Goal: Complete application form

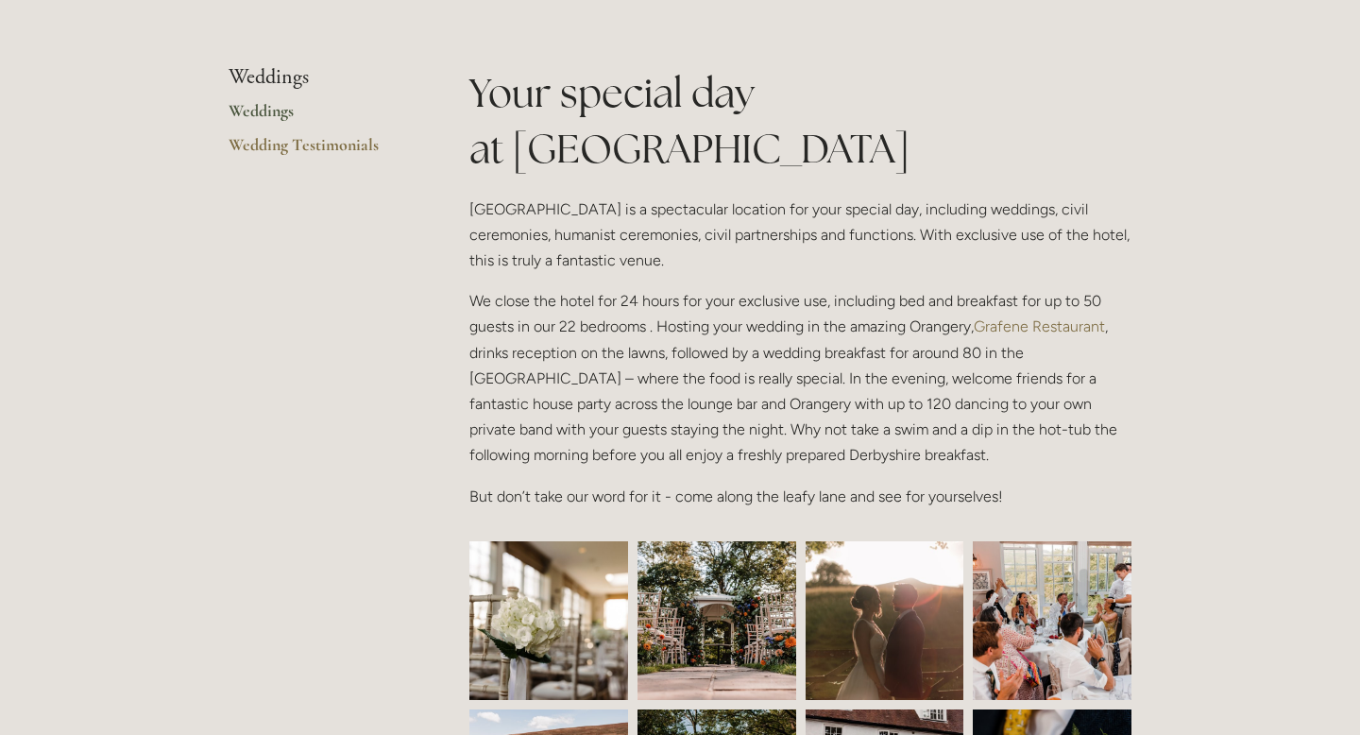
scroll to position [403, 0]
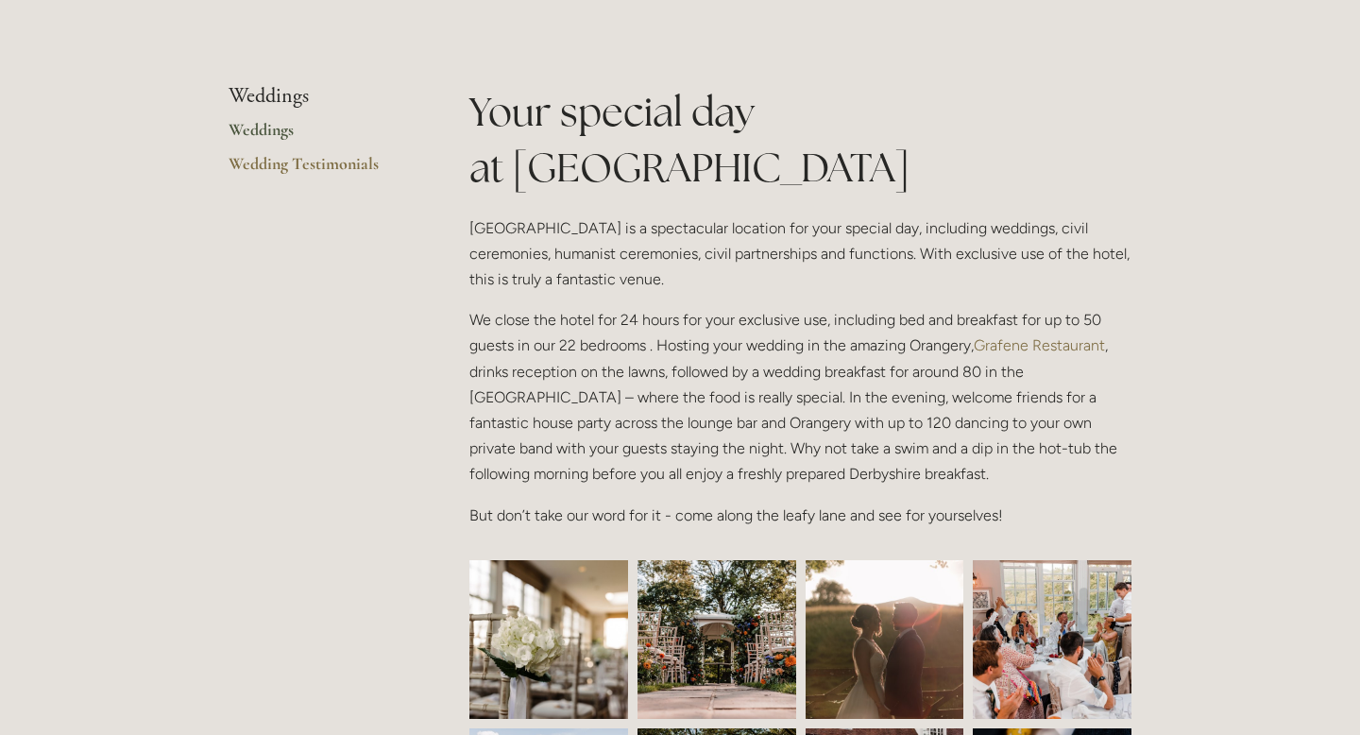
click at [245, 120] on link "Weddings" at bounding box center [319, 136] width 180 height 34
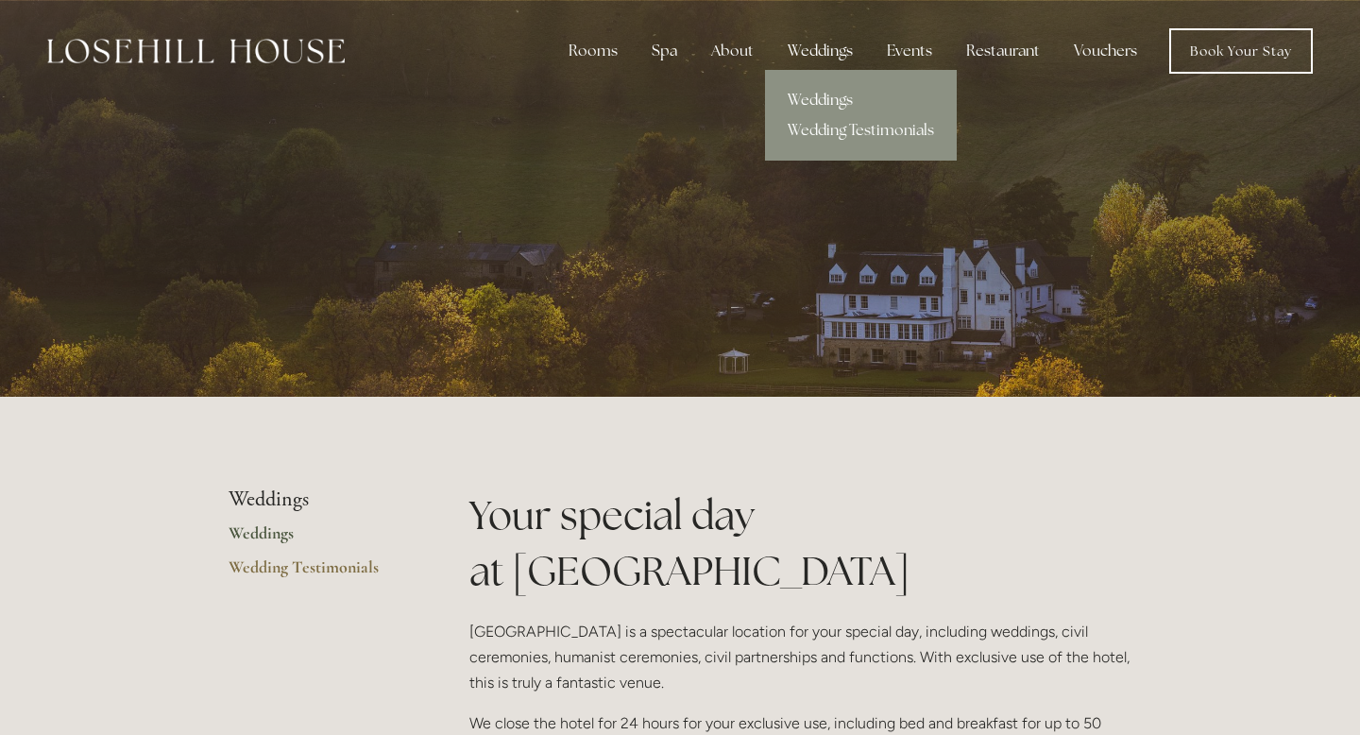
click at [823, 96] on link "Weddings" at bounding box center [861, 100] width 192 height 30
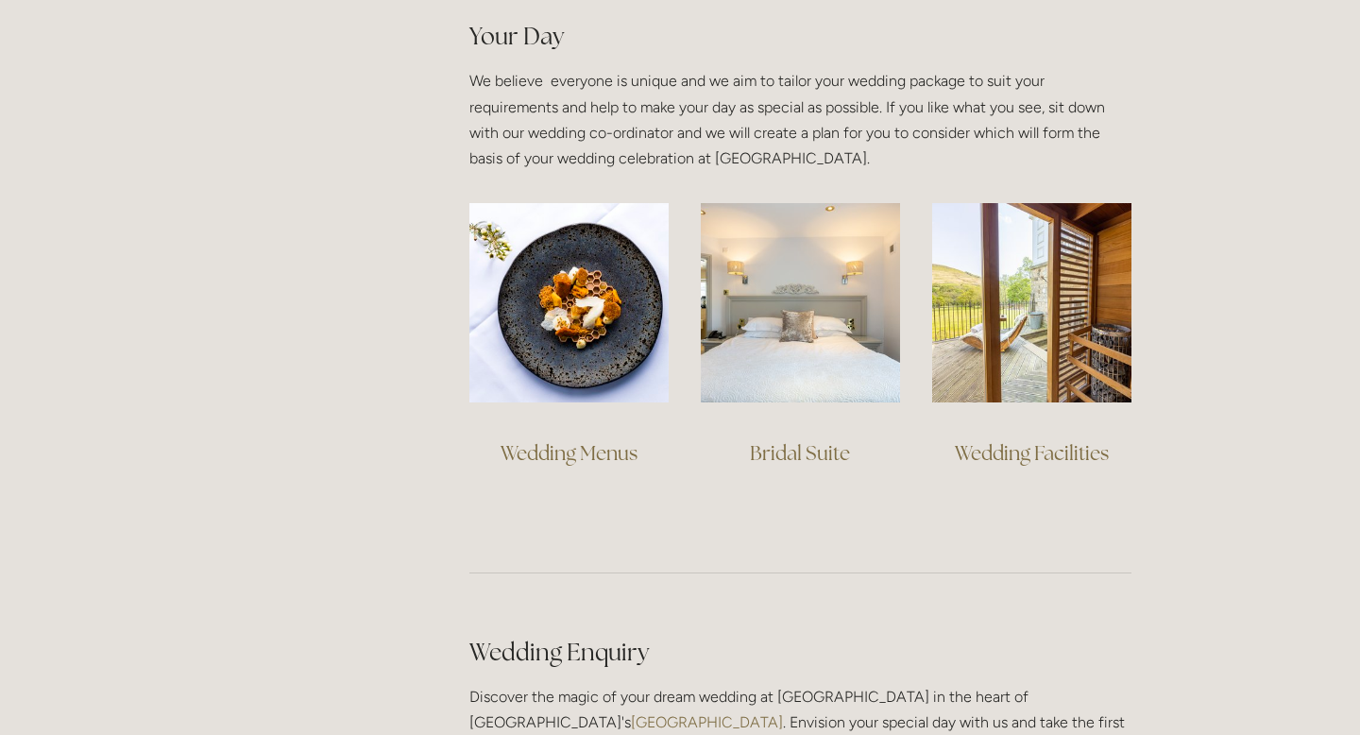
scroll to position [1359, 0]
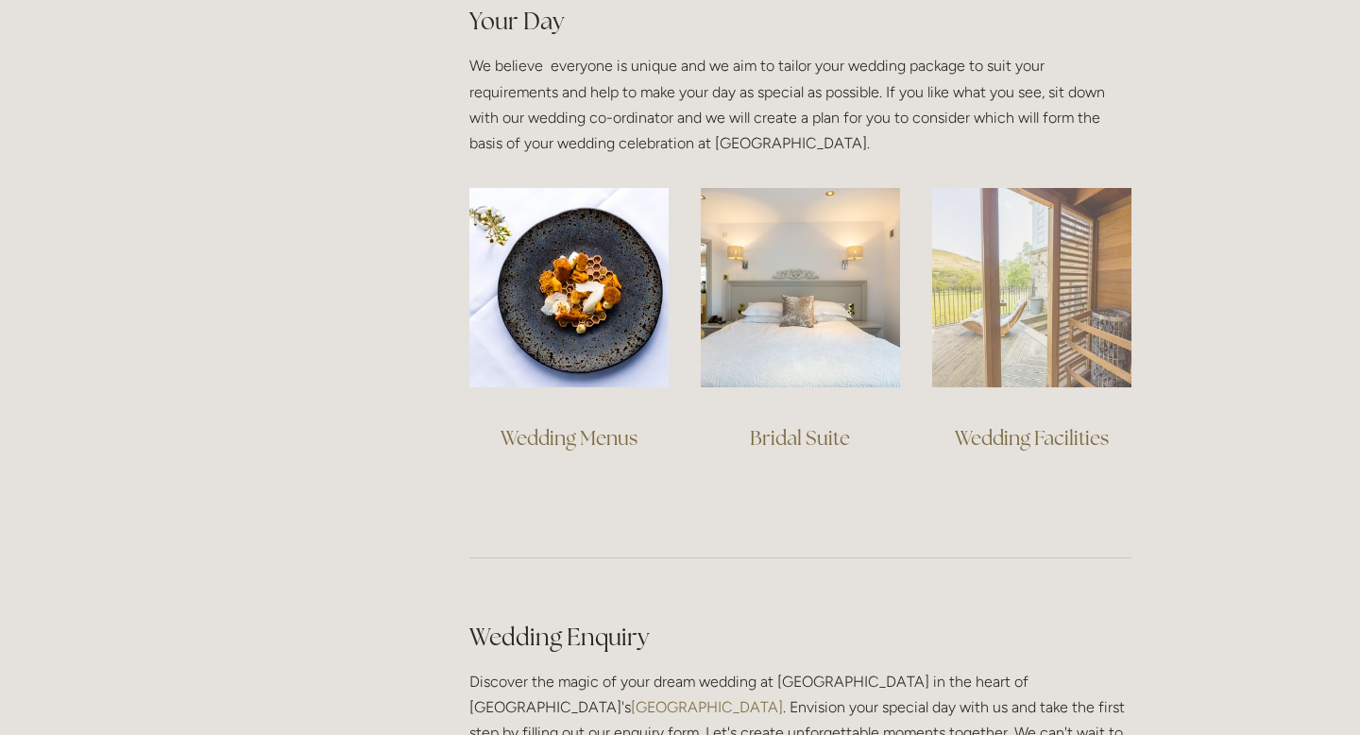
click at [1009, 302] on img at bounding box center [1031, 287] width 199 height 199
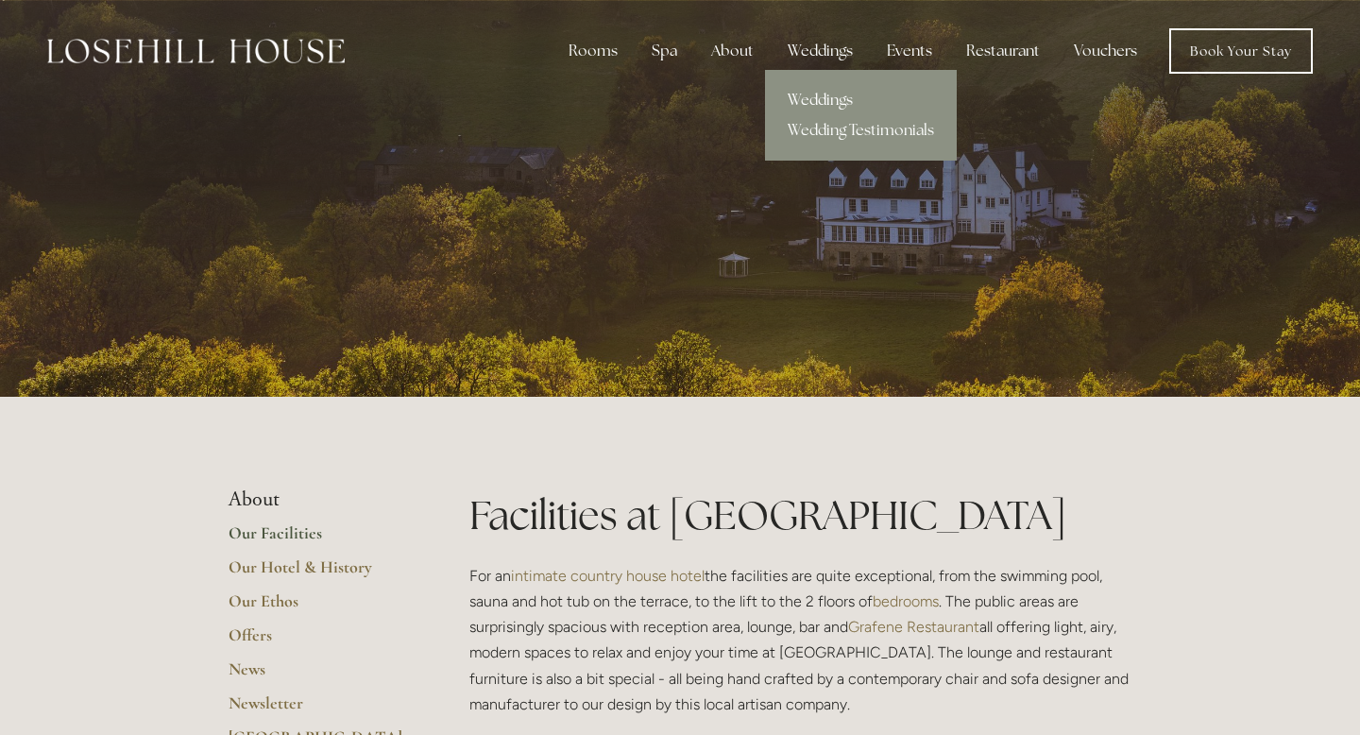
click at [819, 96] on link "Weddings" at bounding box center [861, 100] width 192 height 30
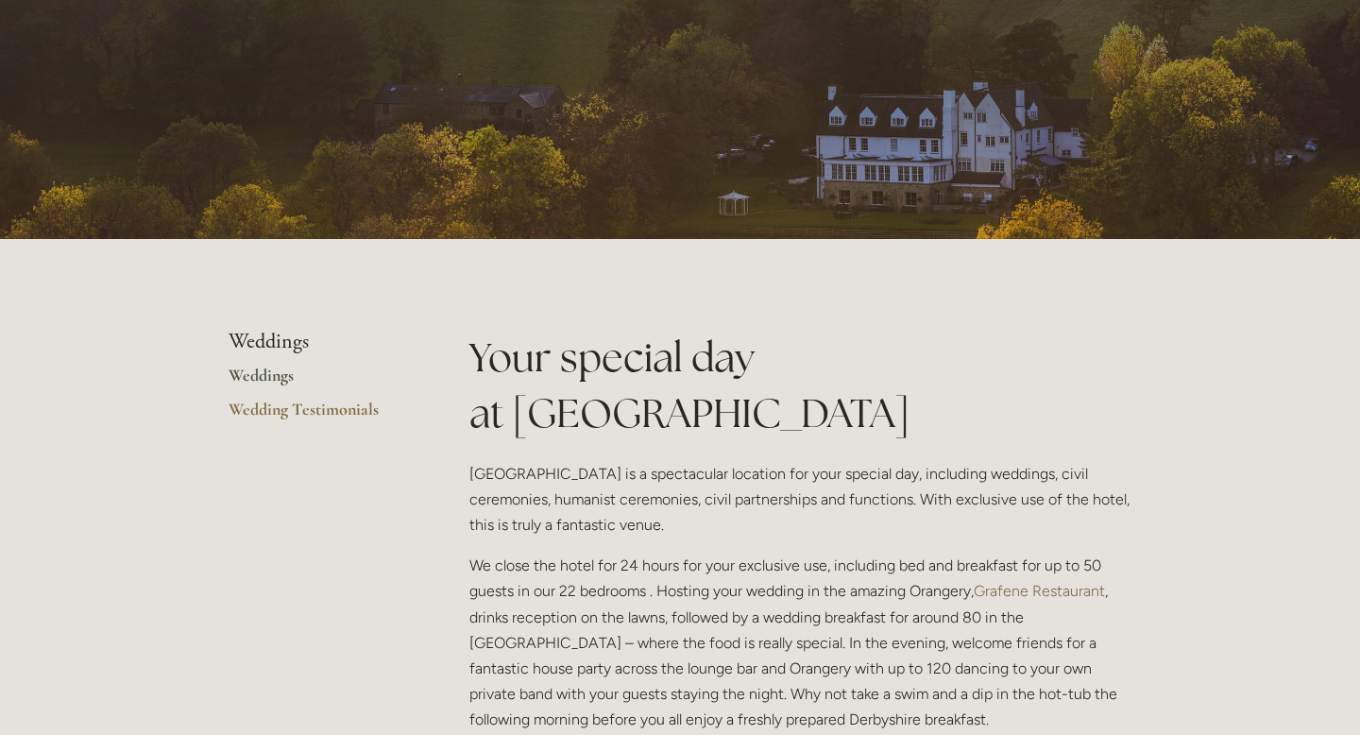
scroll to position [719, 0]
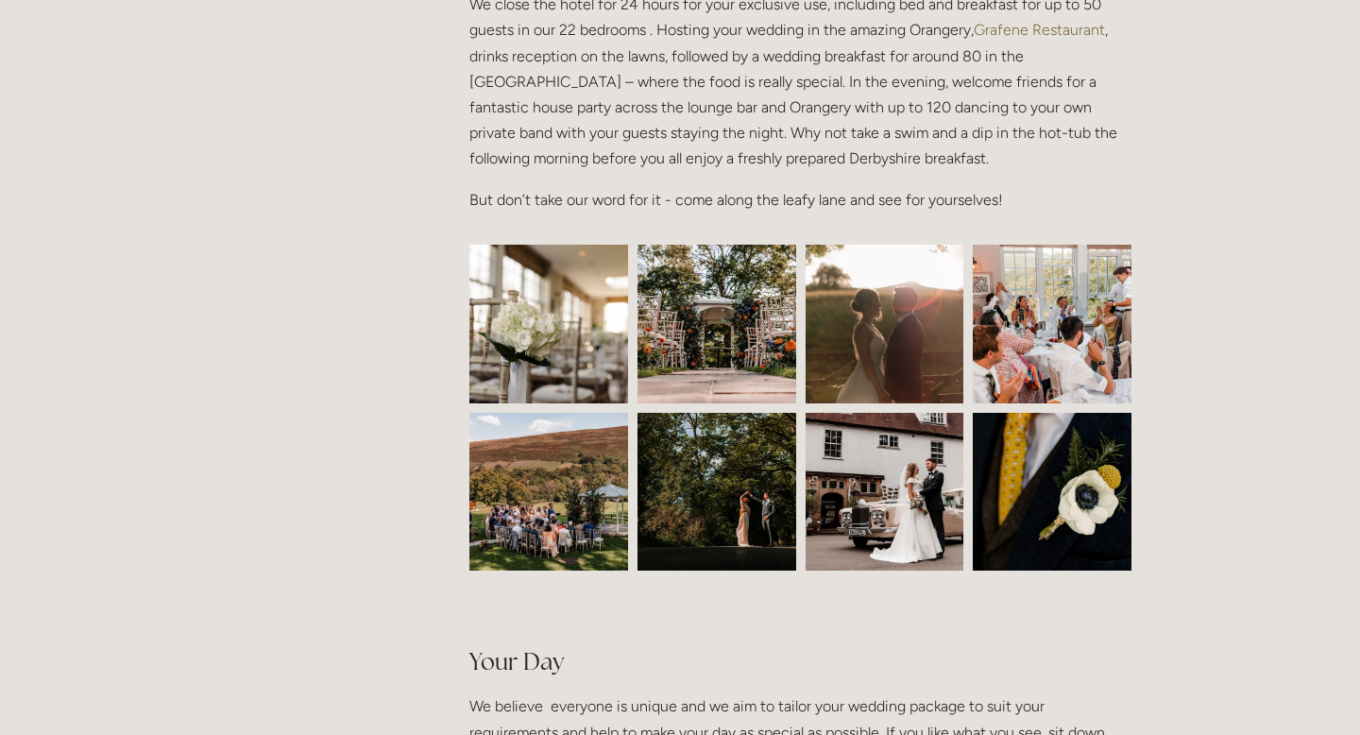
click at [596, 345] on img at bounding box center [549, 324] width 238 height 159
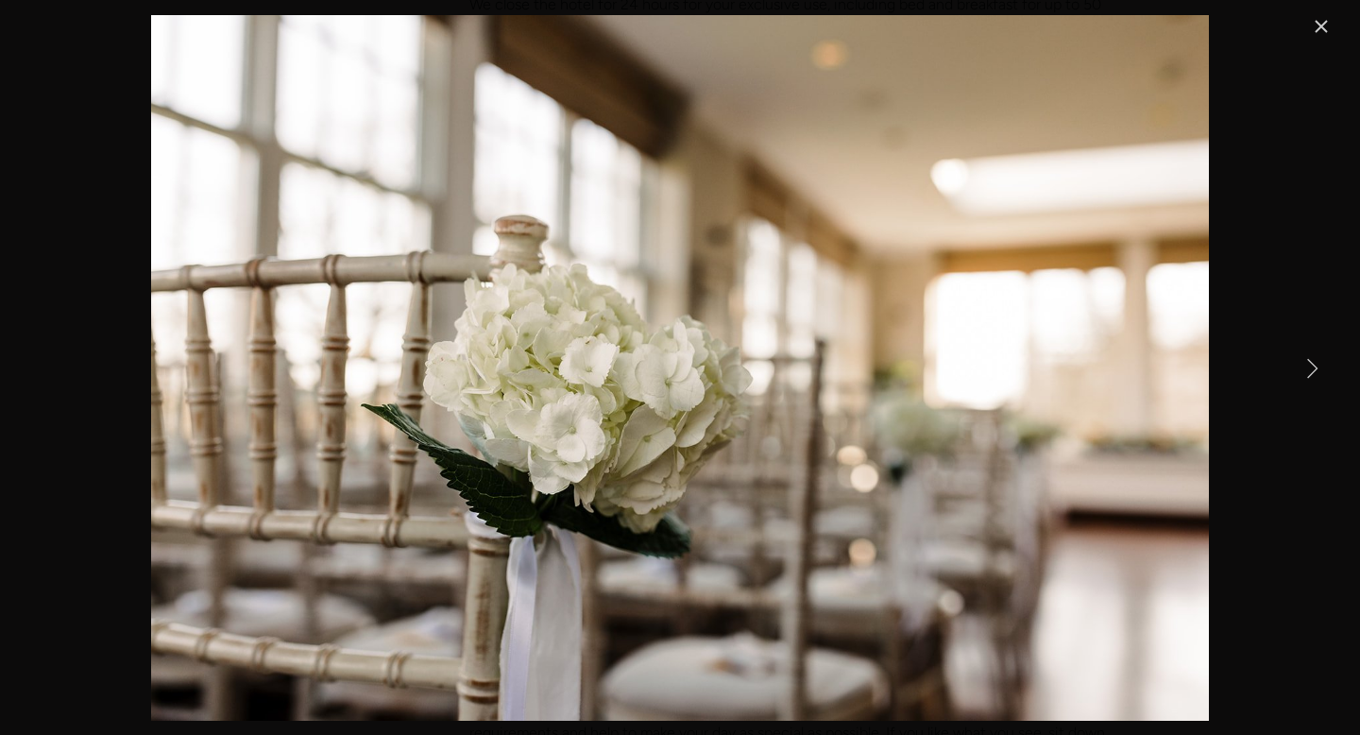
click at [1302, 359] on link "Next Item" at bounding box center [1312, 368] width 42 height 42
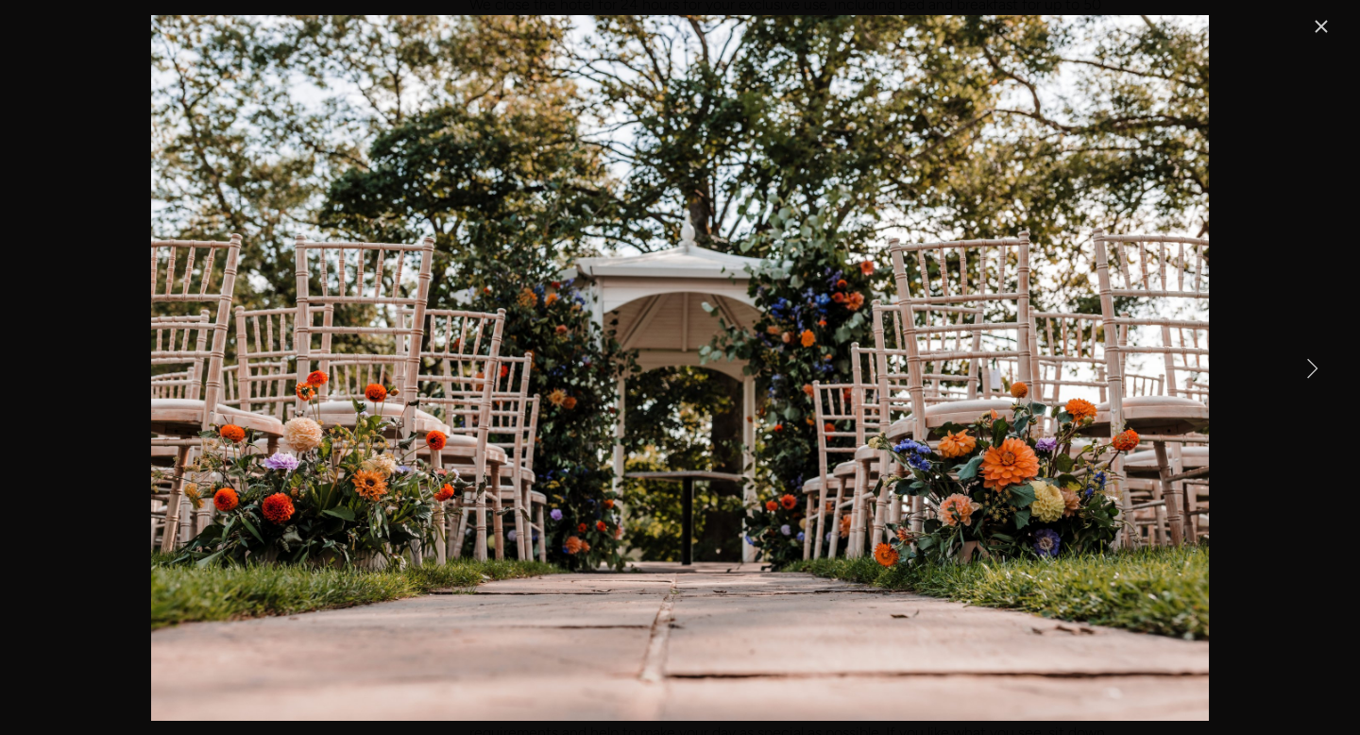
click at [1302, 359] on link "Next Item" at bounding box center [1312, 368] width 42 height 42
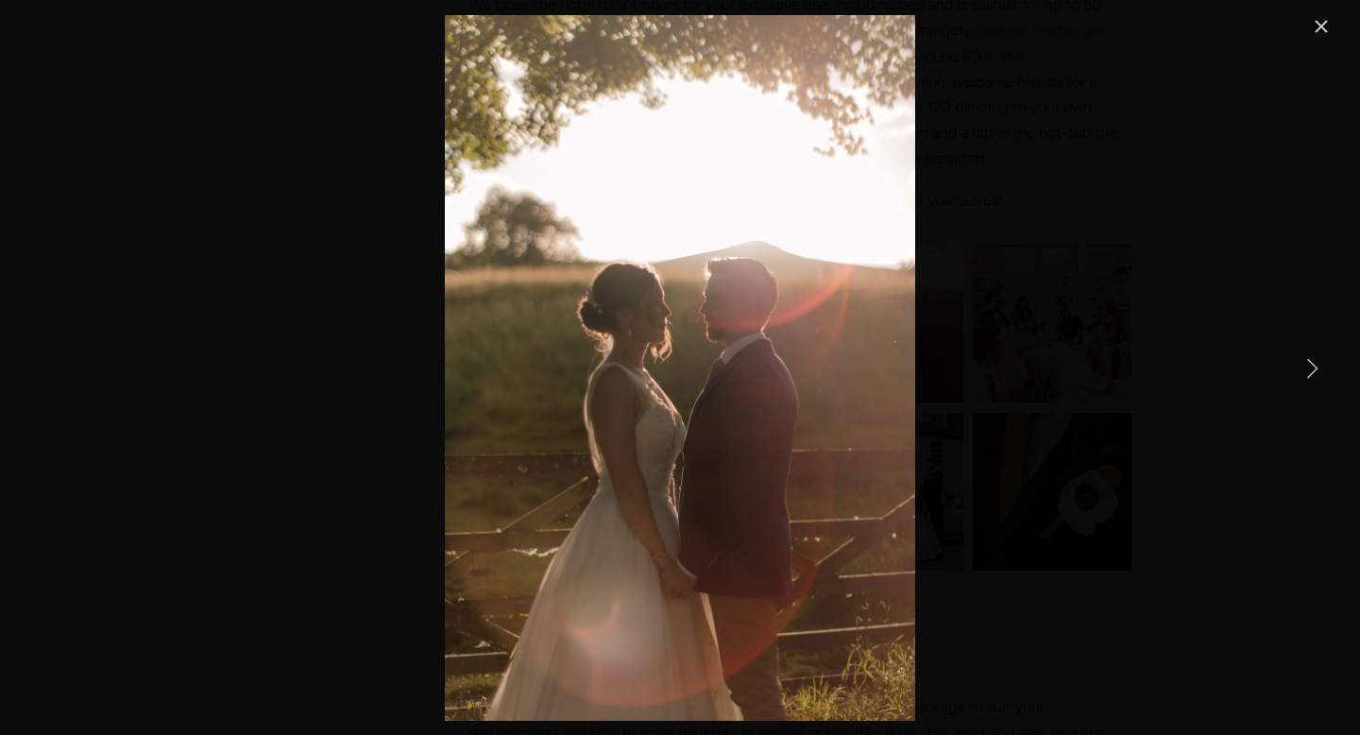
click at [1302, 359] on link "Next Item" at bounding box center [1312, 368] width 42 height 42
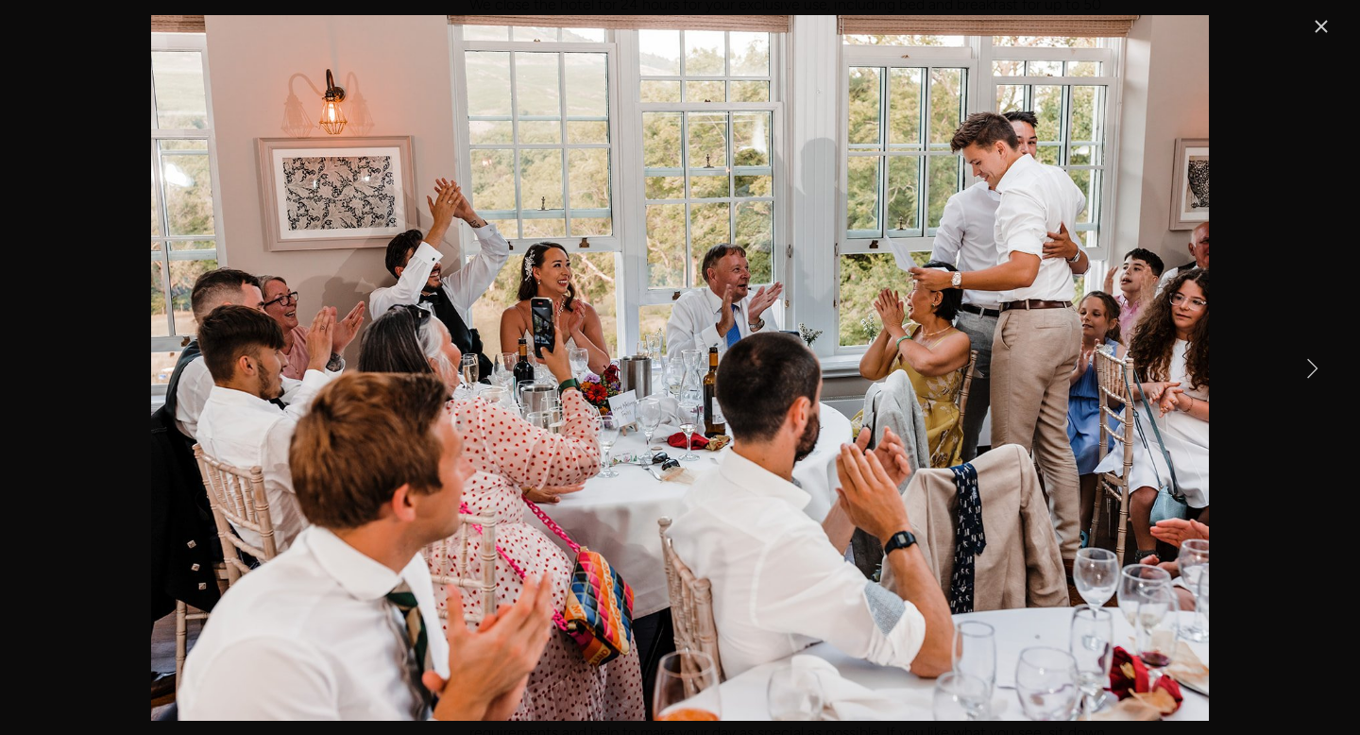
click at [1302, 359] on link "Next Item" at bounding box center [1312, 368] width 42 height 42
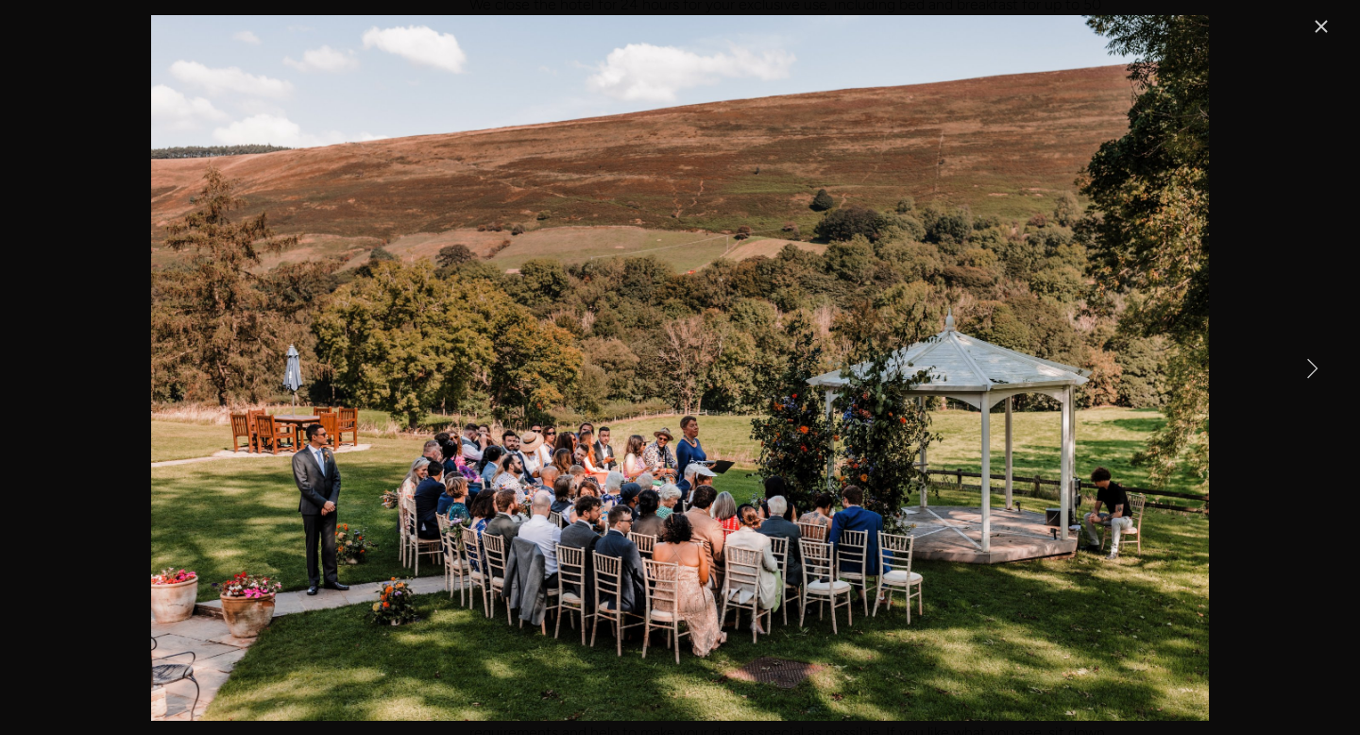
click at [1302, 359] on link "Next Item" at bounding box center [1312, 368] width 42 height 42
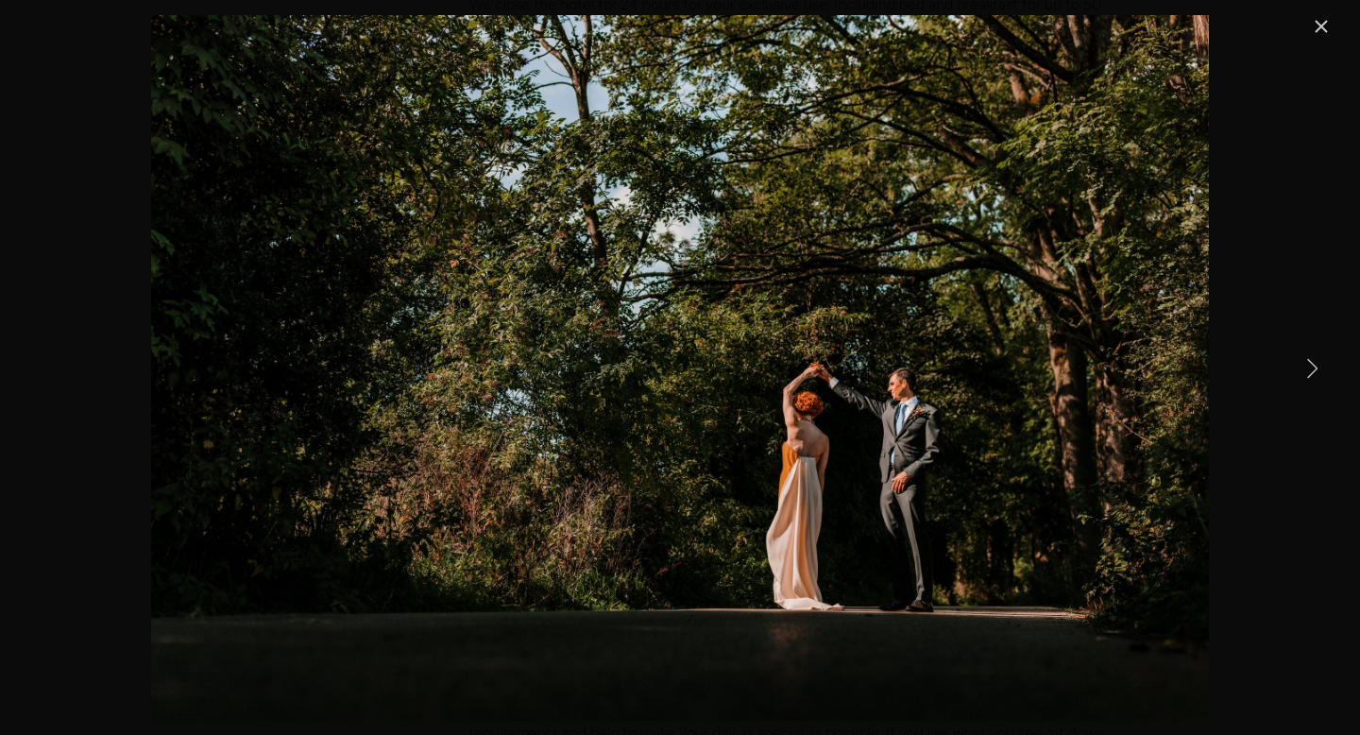
click at [1302, 359] on link "Next Item" at bounding box center [1312, 368] width 42 height 42
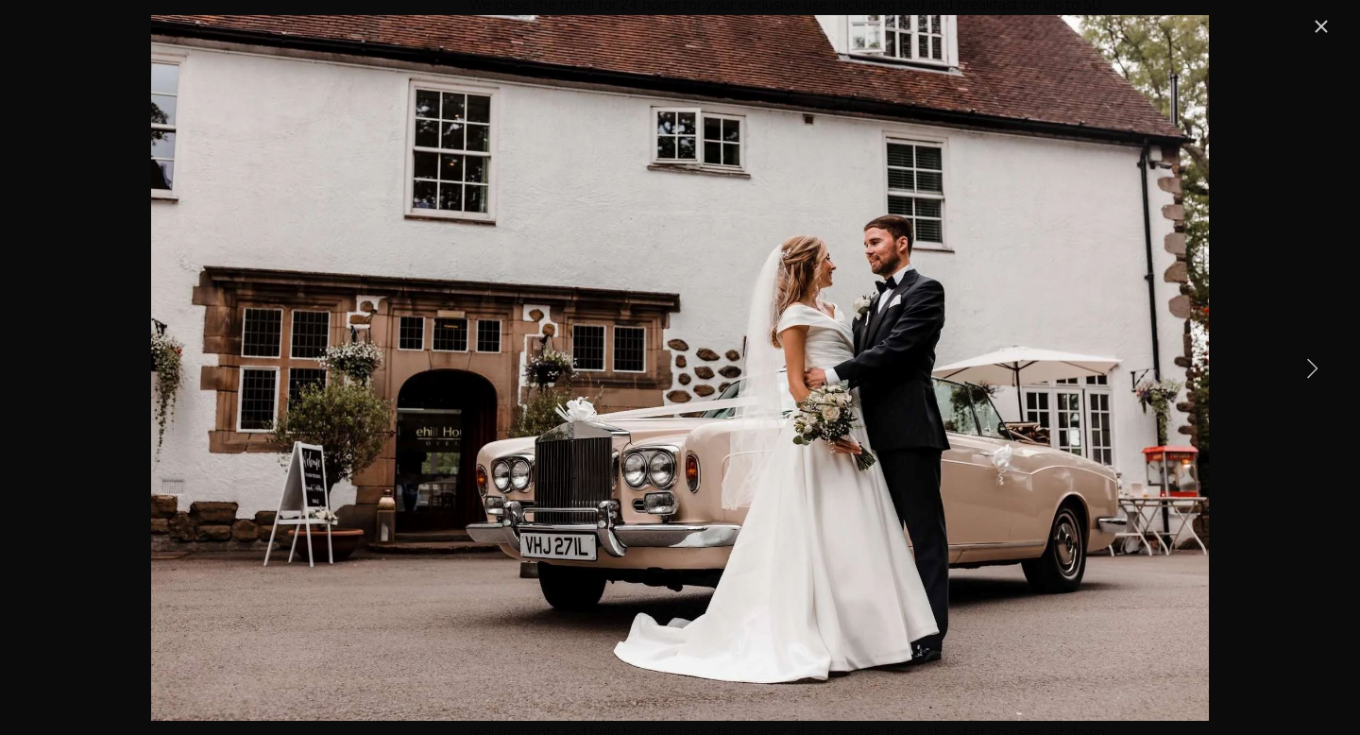
click at [1302, 359] on link "Next Item" at bounding box center [1312, 368] width 42 height 42
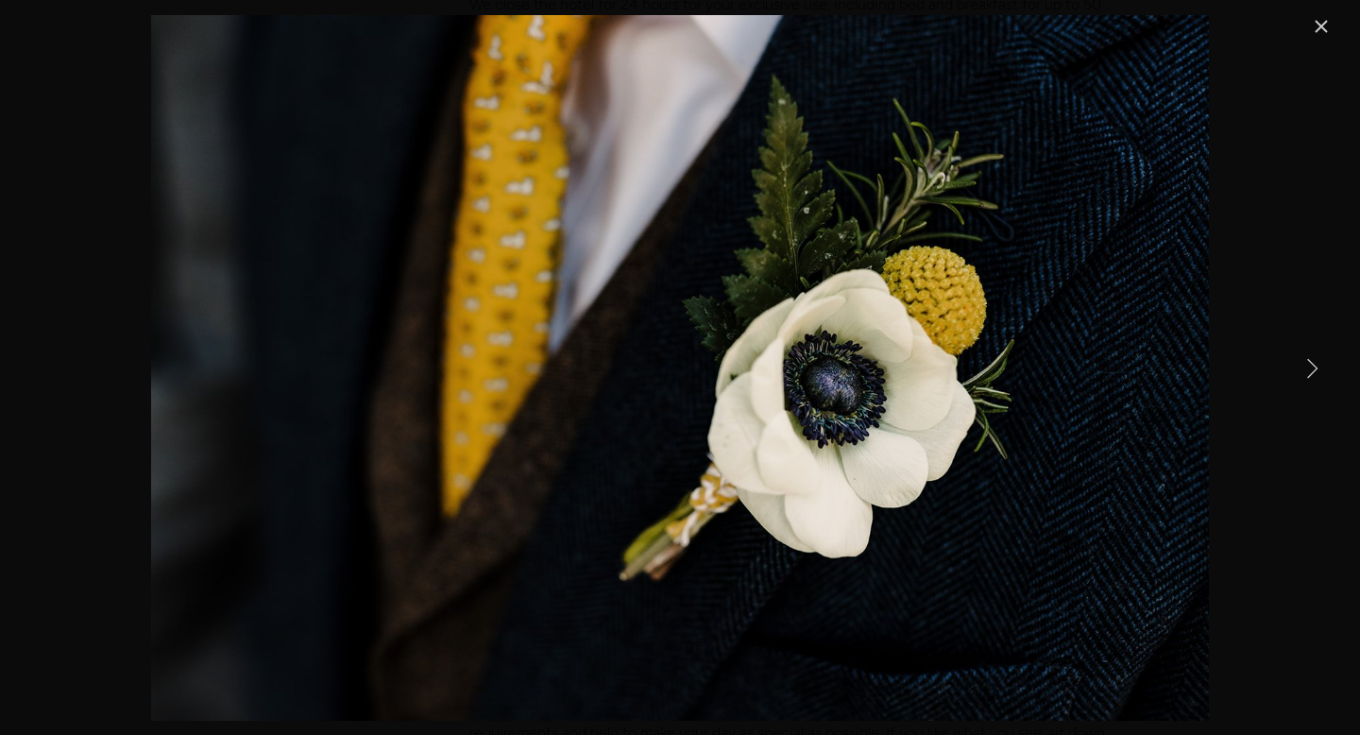
click at [1302, 359] on link "Next Item" at bounding box center [1312, 368] width 42 height 42
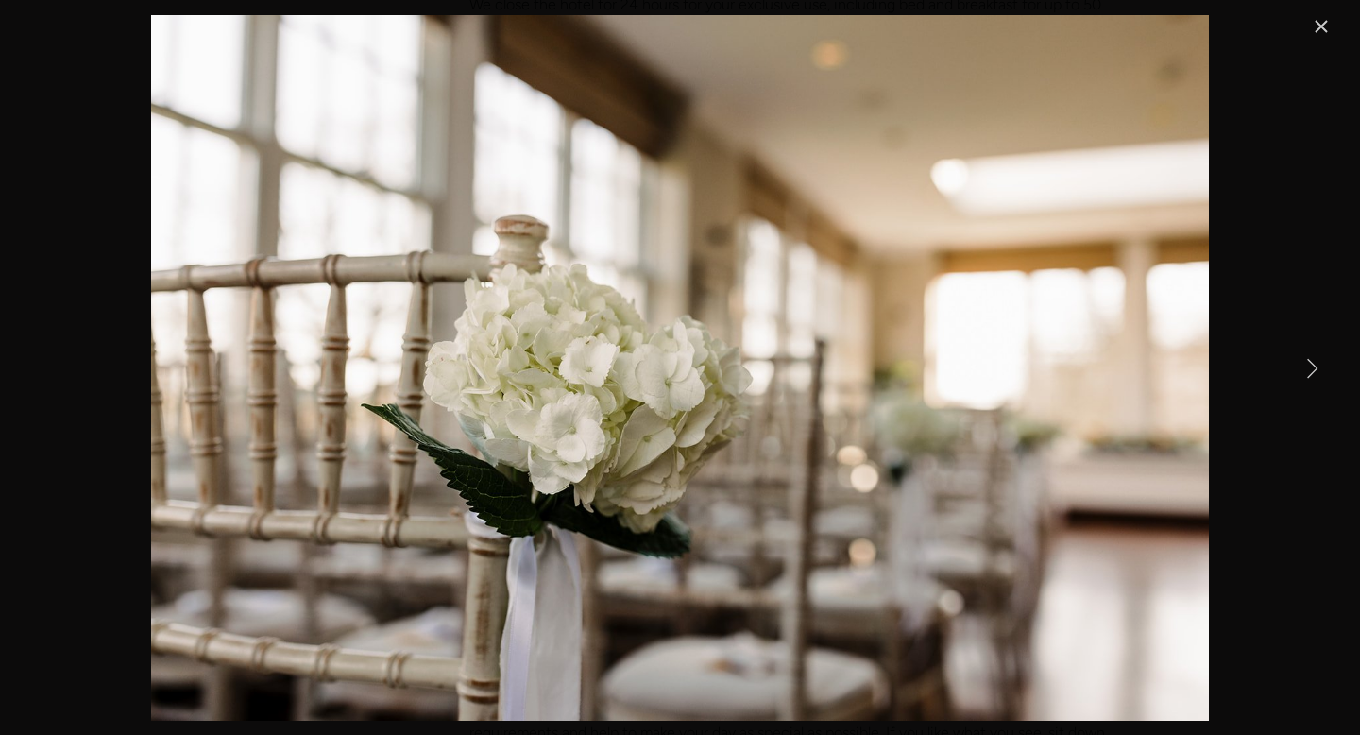
click at [1302, 359] on link "Next Item" at bounding box center [1312, 368] width 42 height 42
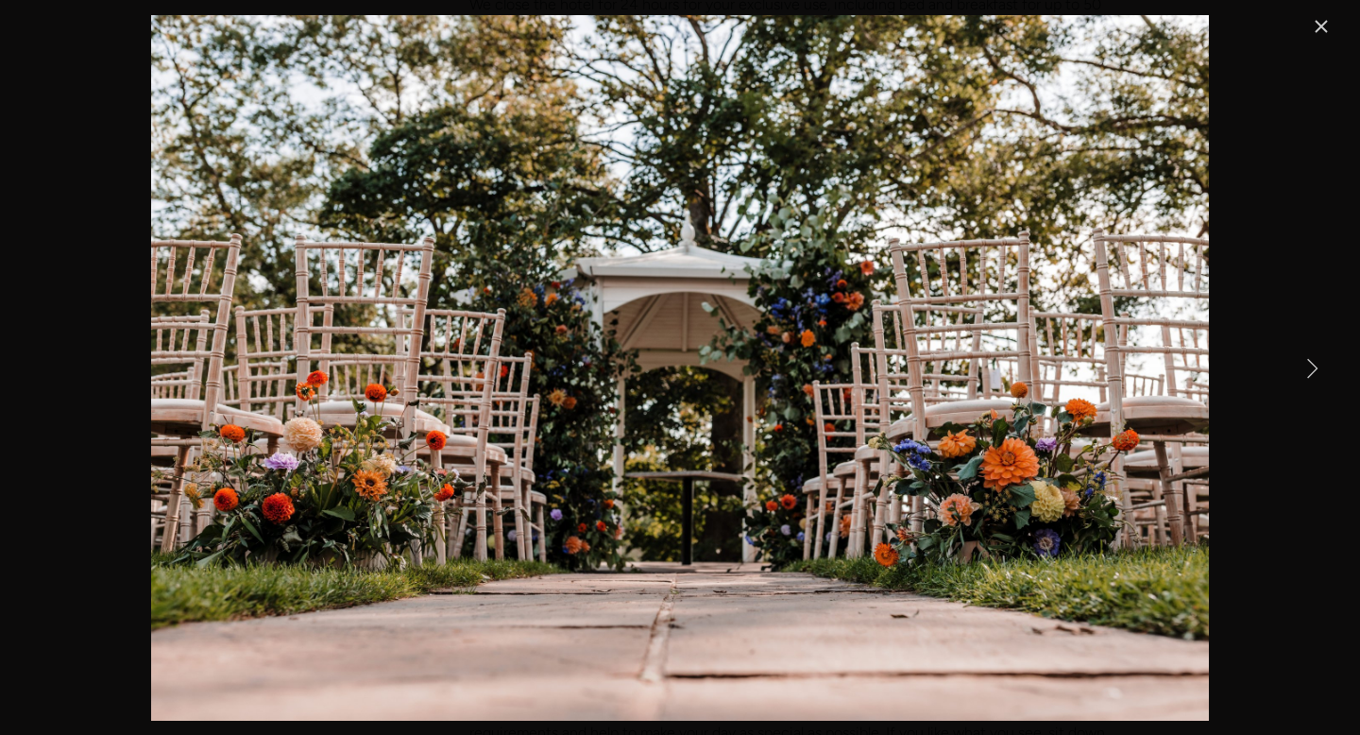
click at [1316, 25] on link "Close" at bounding box center [1321, 26] width 23 height 23
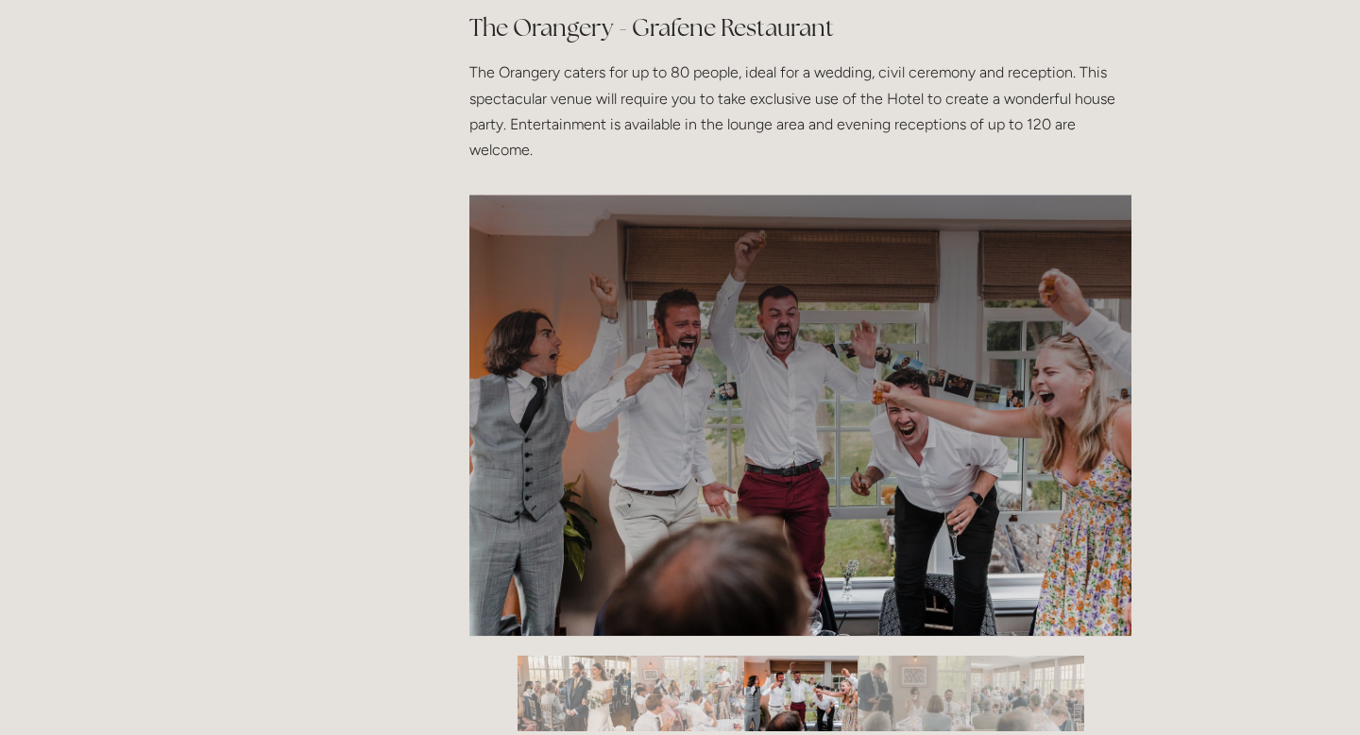
scroll to position [3059, 0]
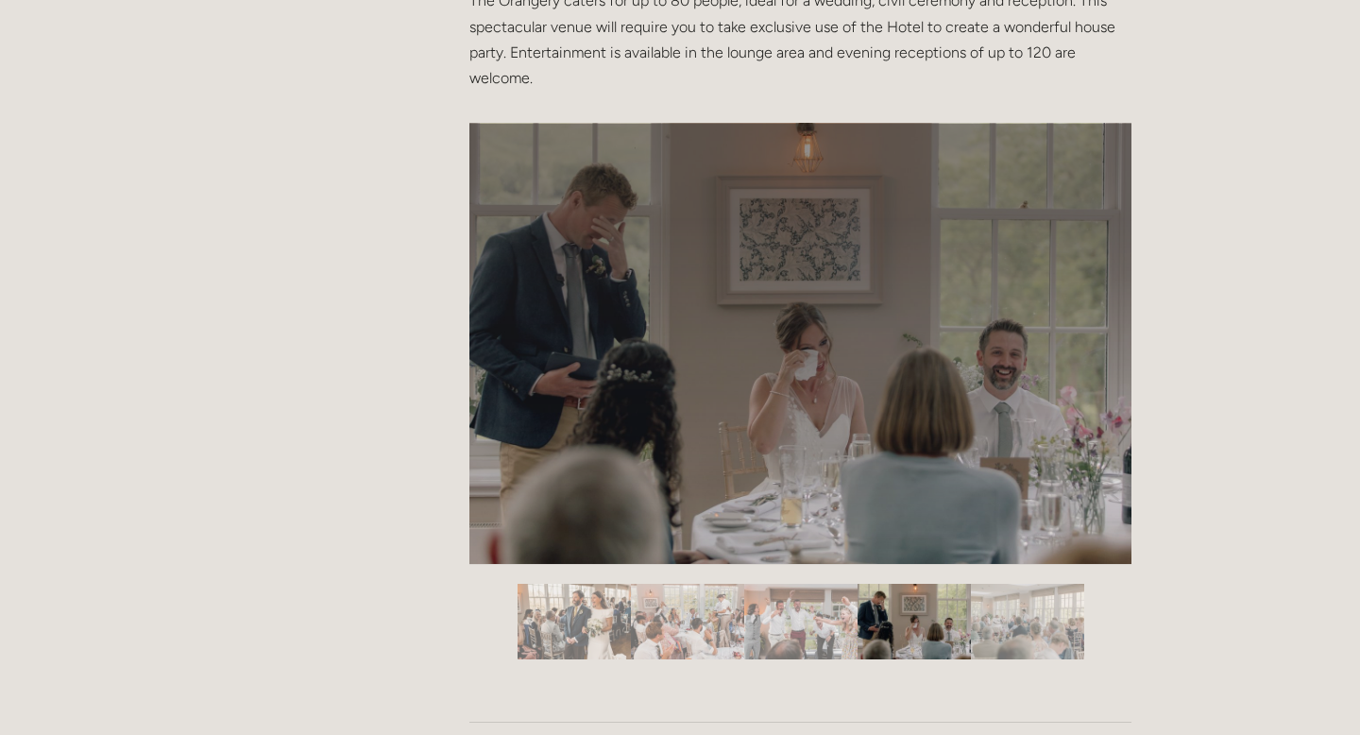
click at [758, 572] on div at bounding box center [800, 572] width 662 height 0
click at [587, 608] on img "Slide 1" at bounding box center [574, 622] width 113 height 76
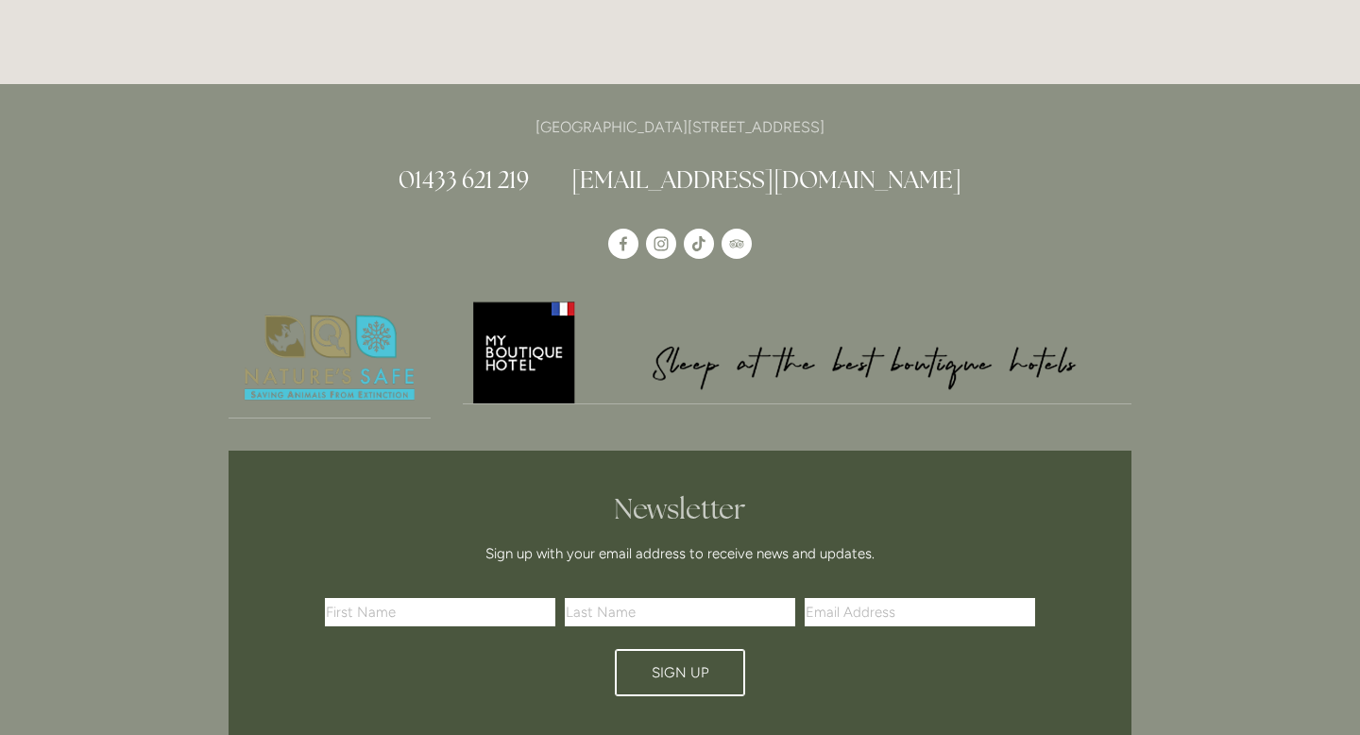
scroll to position [5640, 0]
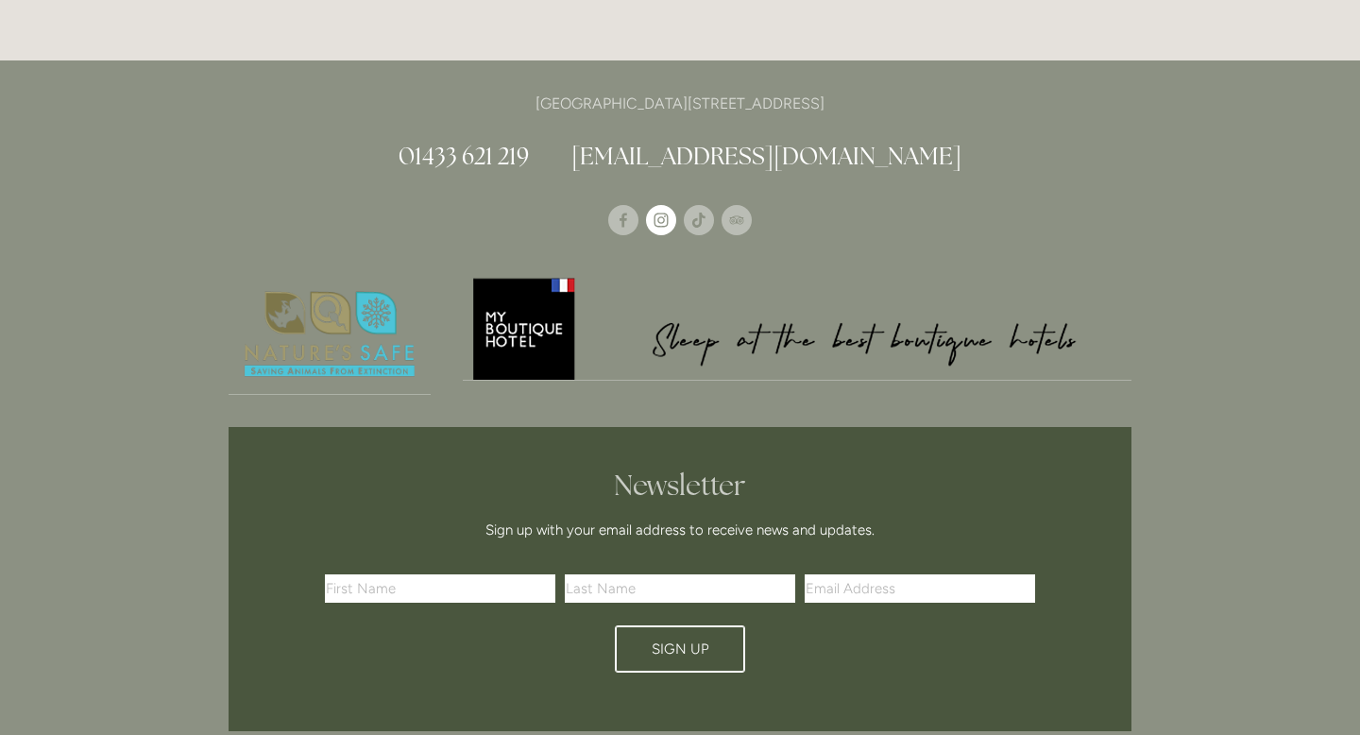
click at [656, 213] on use "Instagram" at bounding box center [662, 220] width 14 height 14
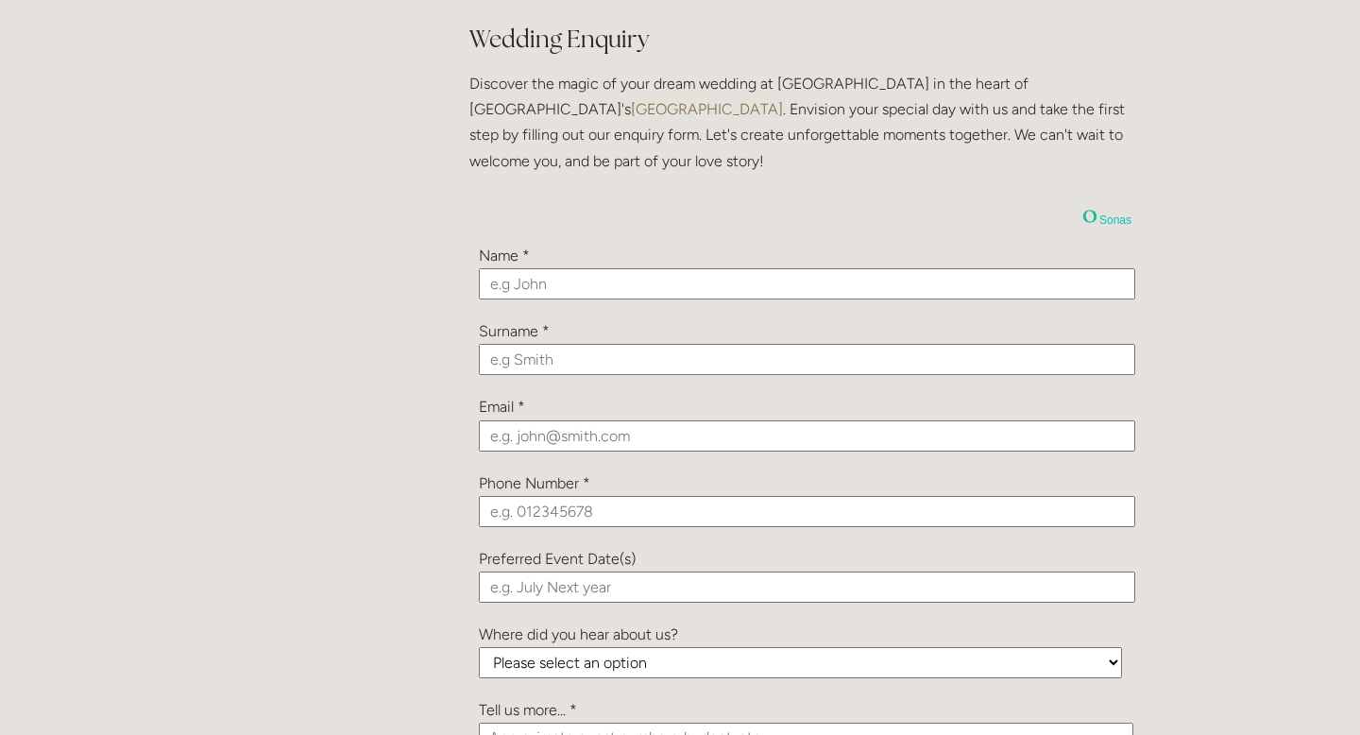
scroll to position [1977, 0]
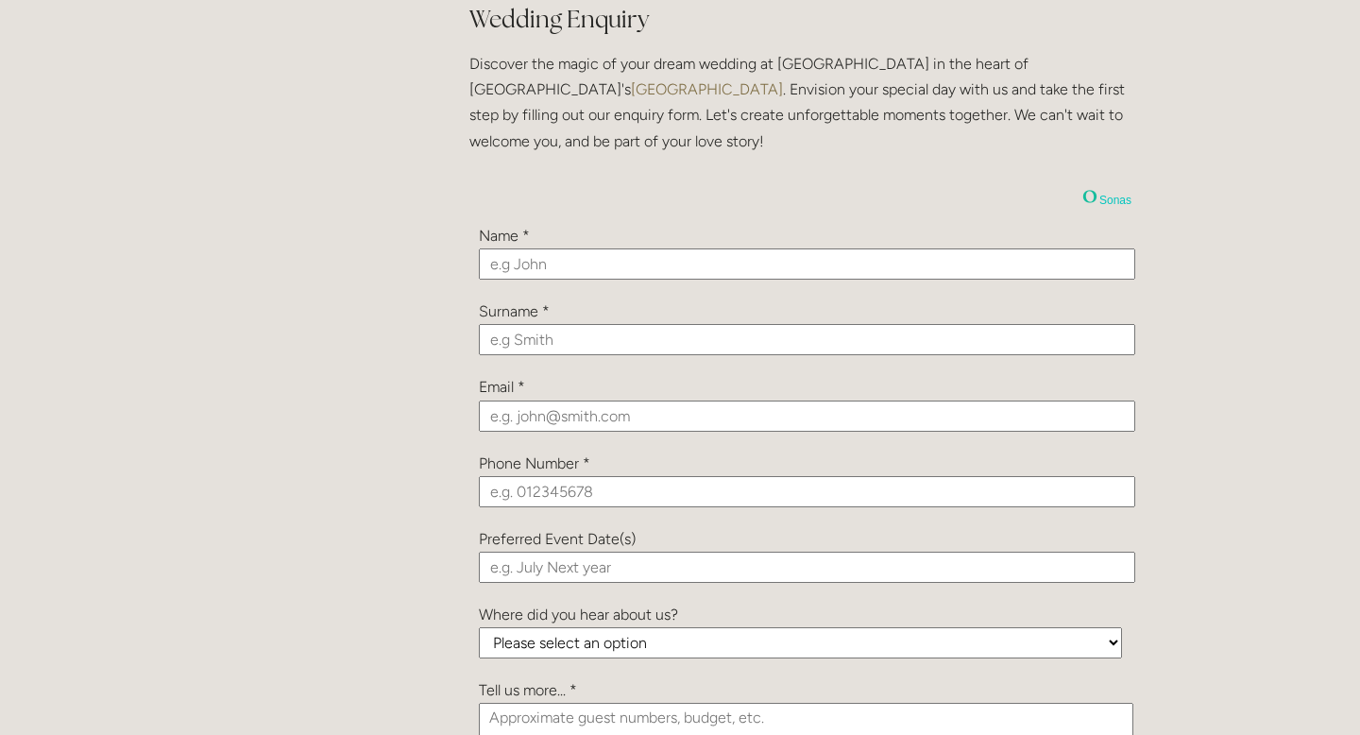
click at [653, 257] on input "text" at bounding box center [807, 263] width 656 height 31
type input "[PERSON_NAME]"
type input "[EMAIL_ADDRESS][DOMAIN_NAME]"
type input "07495468171"
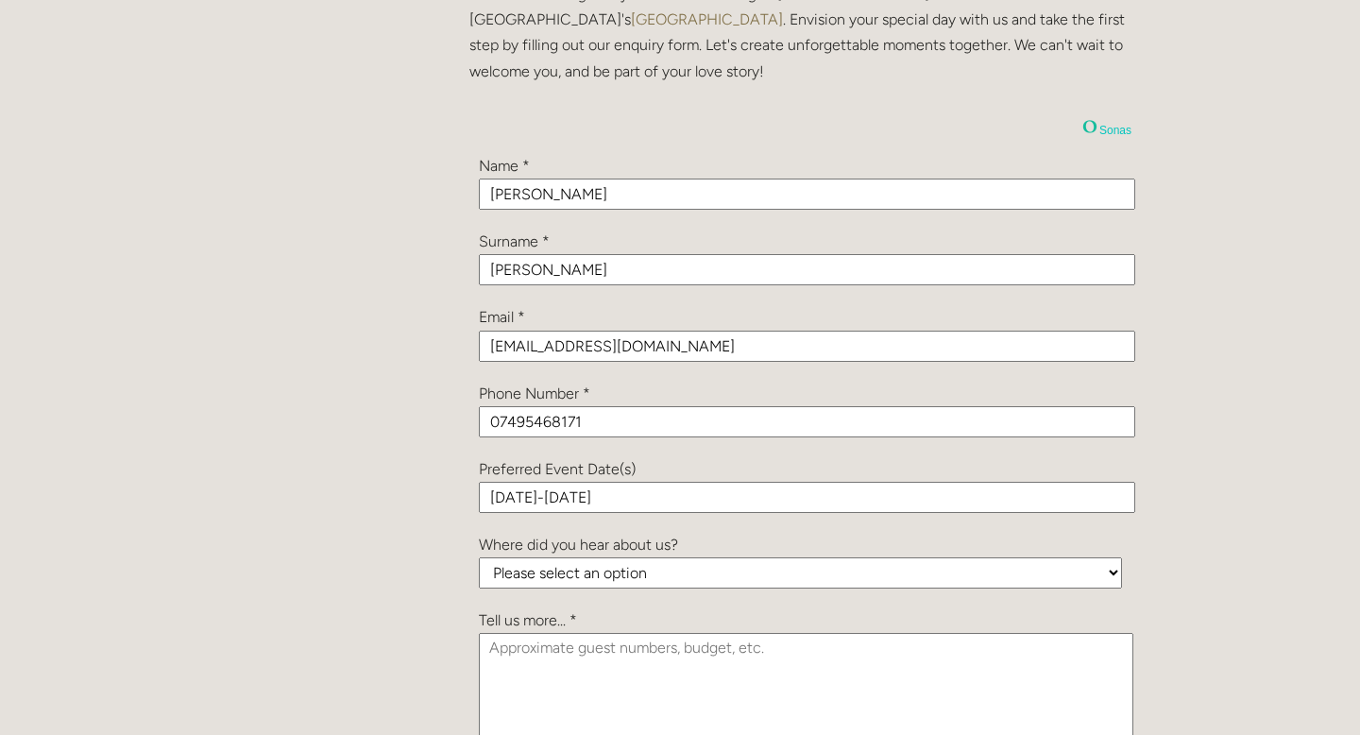
scroll to position [2123, 0]
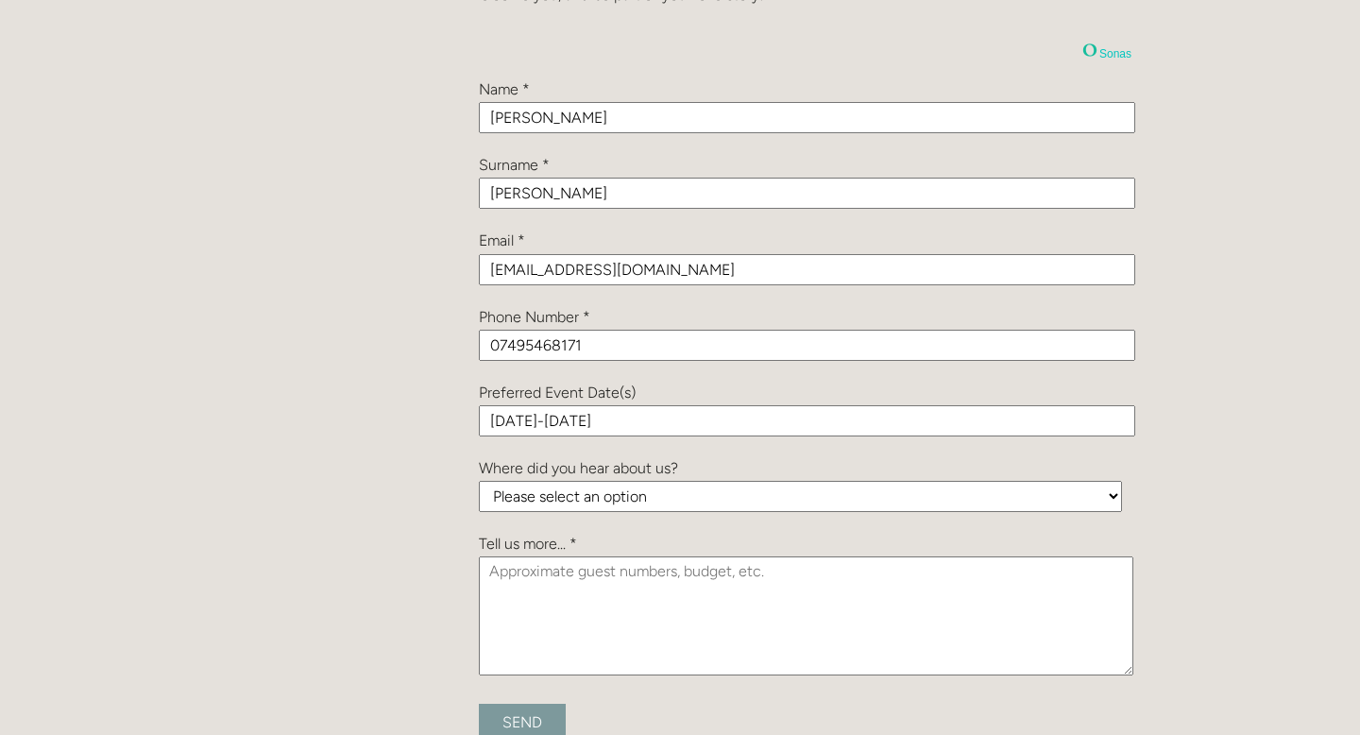
type input "[DATE]-[DATE]"
click at [640, 501] on select "Please select an option Been a Guest at the Venue Bridebook Guides for Brides H…" at bounding box center [800, 496] width 643 height 31
select select "GzCZ4snnD9PZSm5sa"
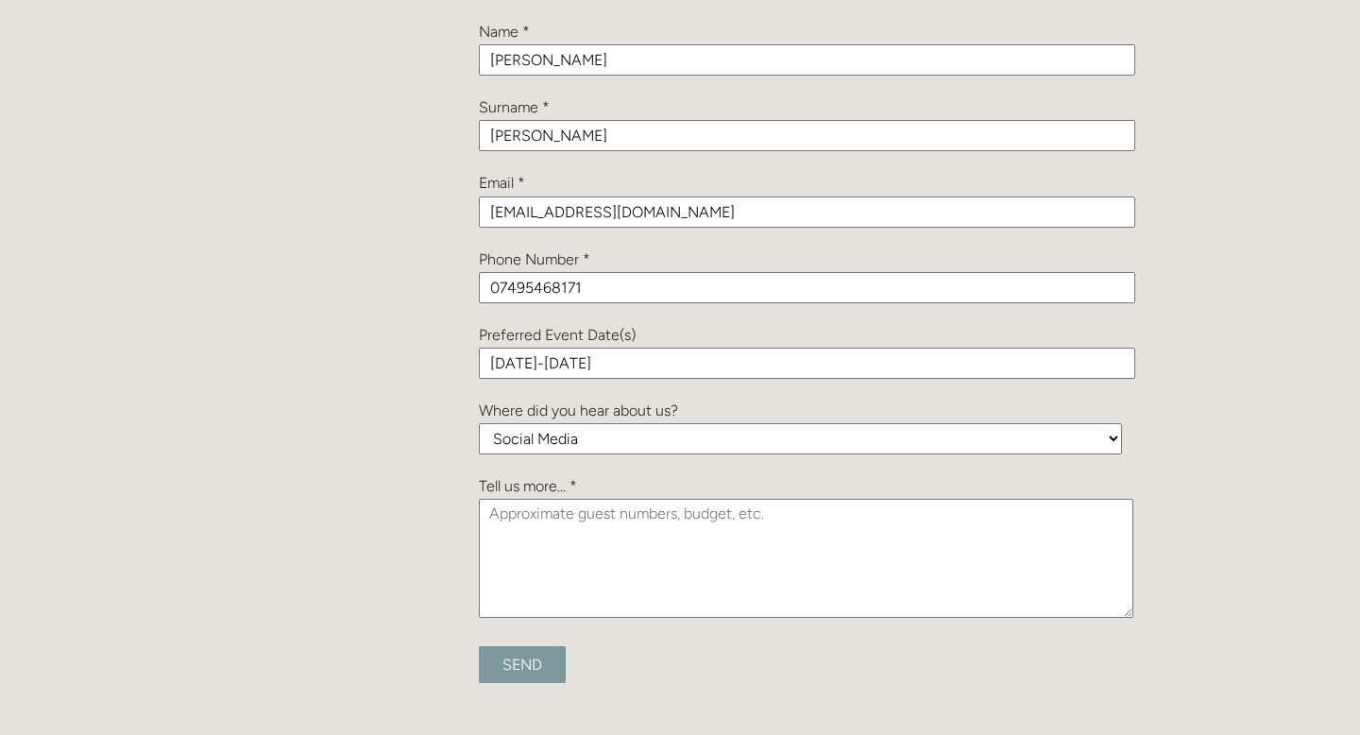
scroll to position [2265, 0]
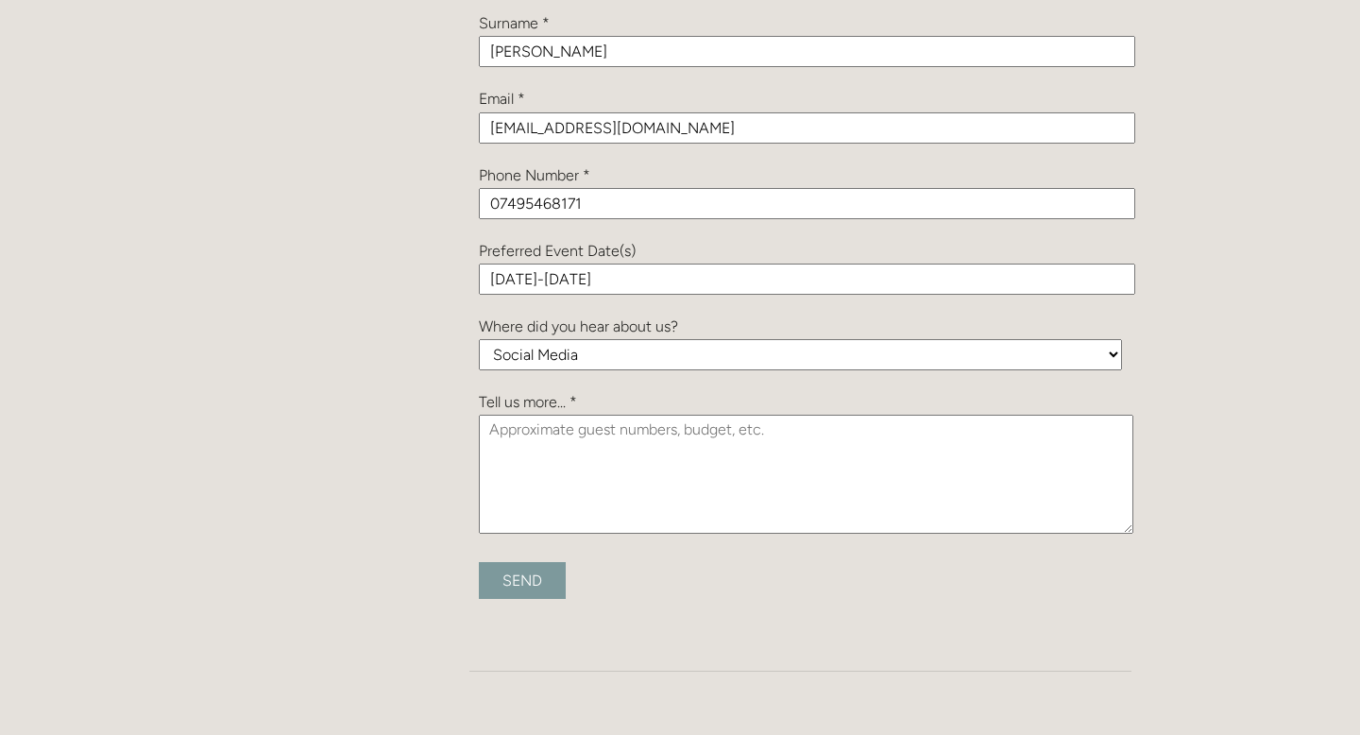
click at [655, 493] on textarea at bounding box center [806, 474] width 655 height 119
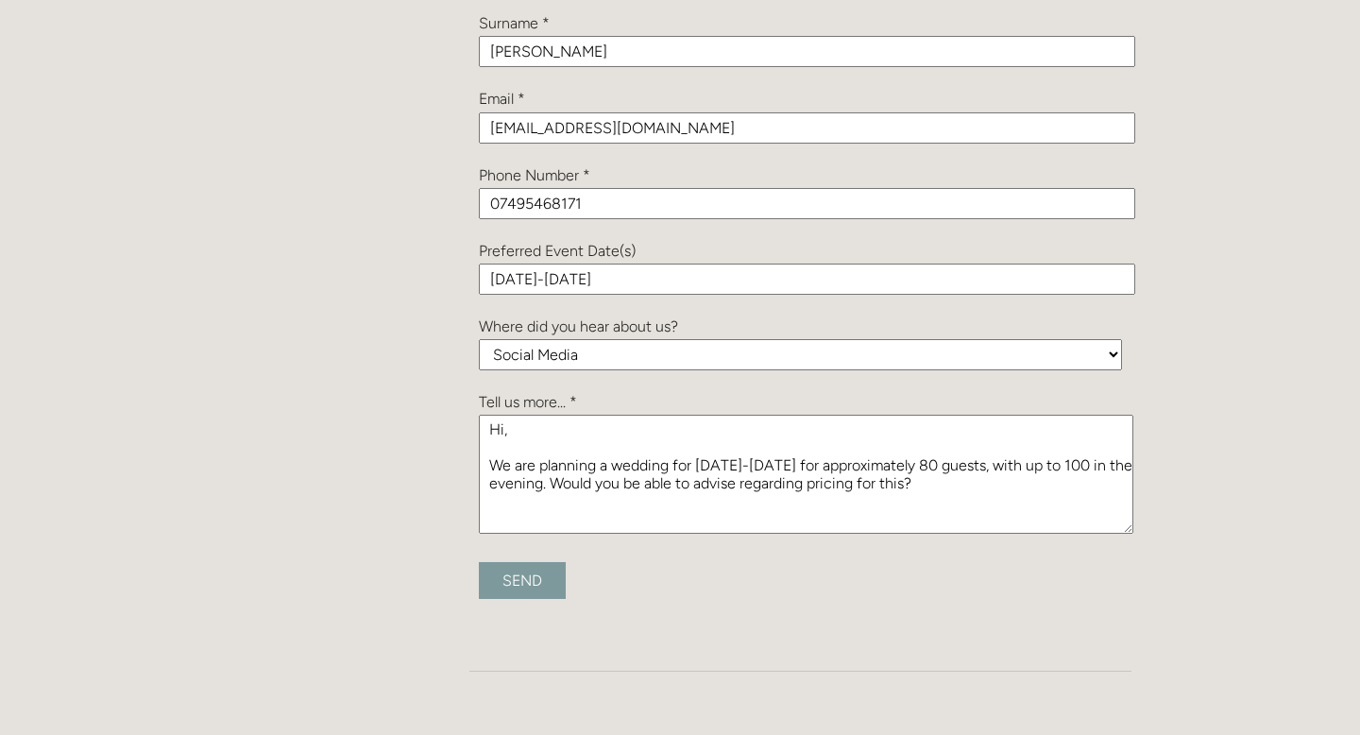
click at [575, 479] on textarea "Hi, We are planning a wedding for [DATE]-[DATE] for approximately 80 guests, wi…" at bounding box center [806, 474] width 655 height 119
click at [772, 503] on textarea "Hi, We are planning a wedding for [DATE]-[DATE] for approximately 80 guests, wi…" at bounding box center [806, 474] width 655 height 119
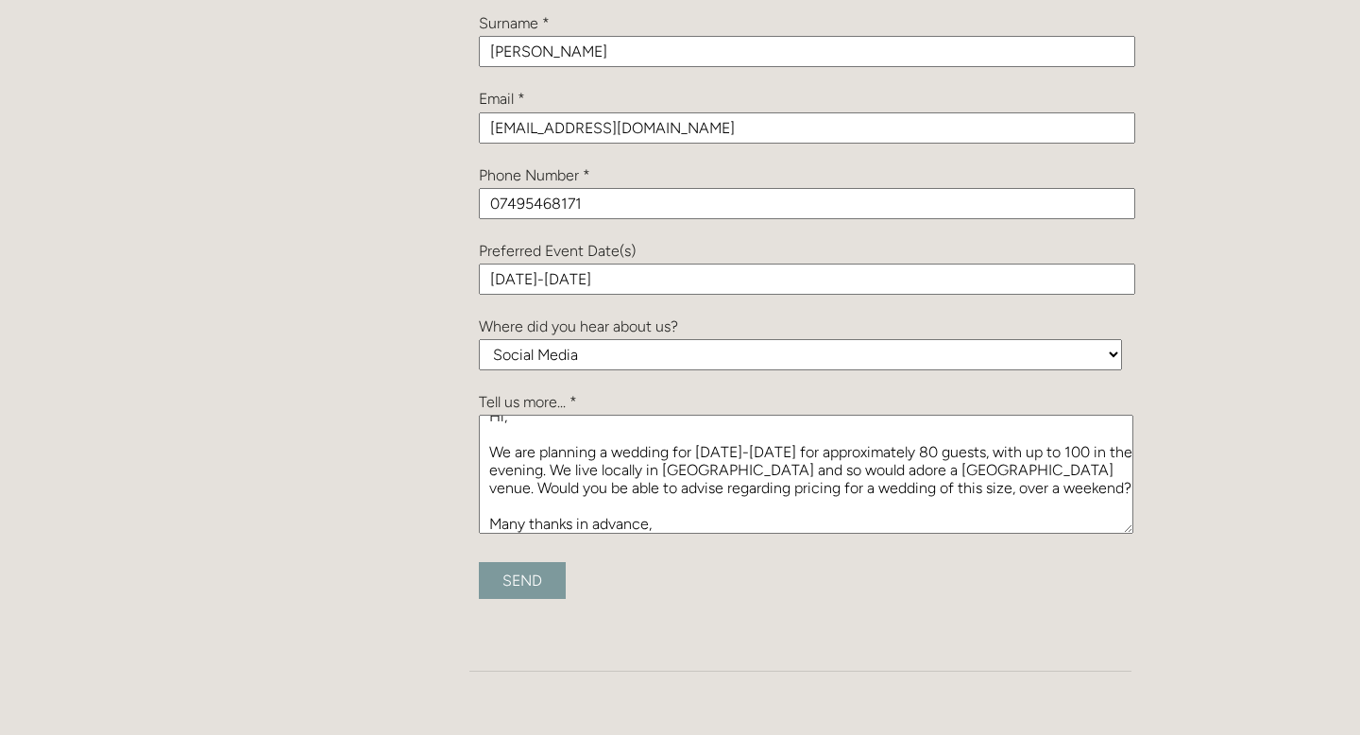
scroll to position [31, 0]
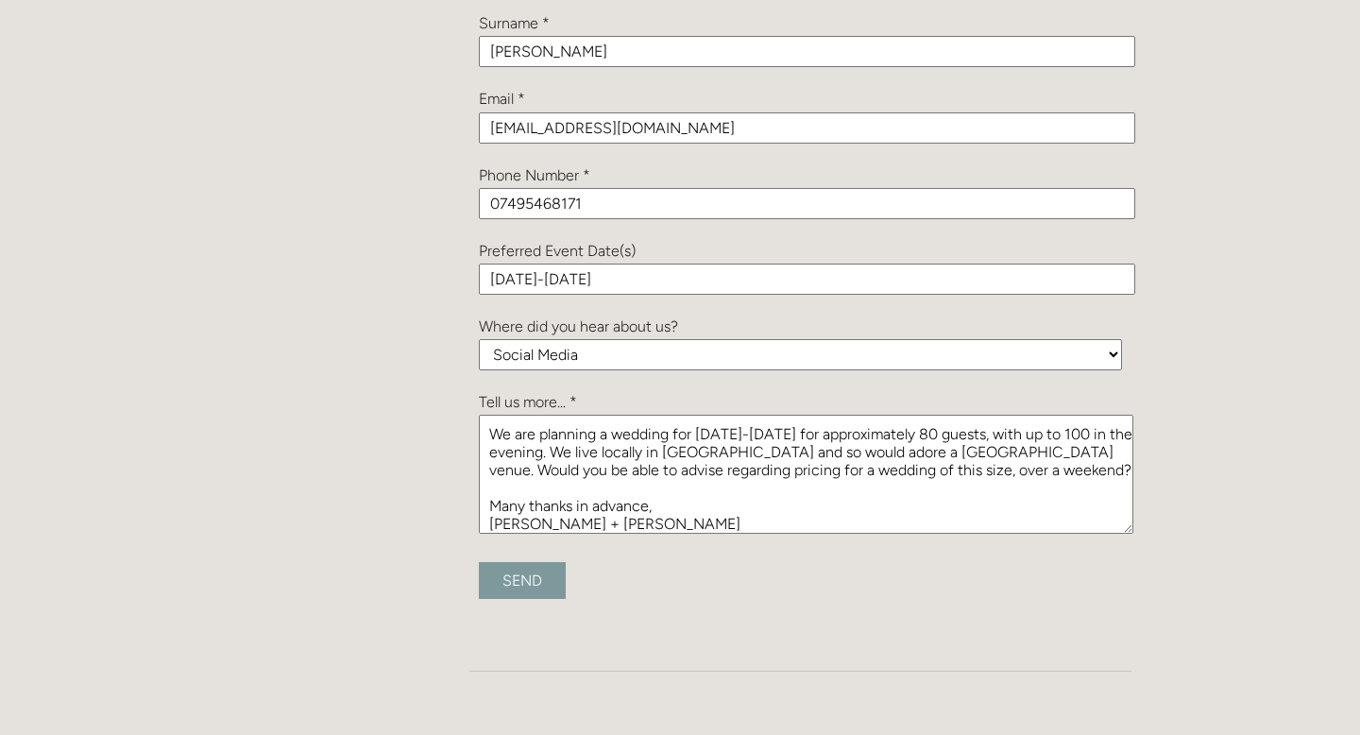
click at [579, 451] on textarea "Hi, We are planning a wedding for [DATE]-[DATE] for approximately 80 guests, wi…" at bounding box center [806, 474] width 655 height 119
click at [1002, 472] on textarea "Hi, We are planning a wedding for [DATE]-[DATE] for approximately 80 guests, wi…" at bounding box center [806, 474] width 655 height 119
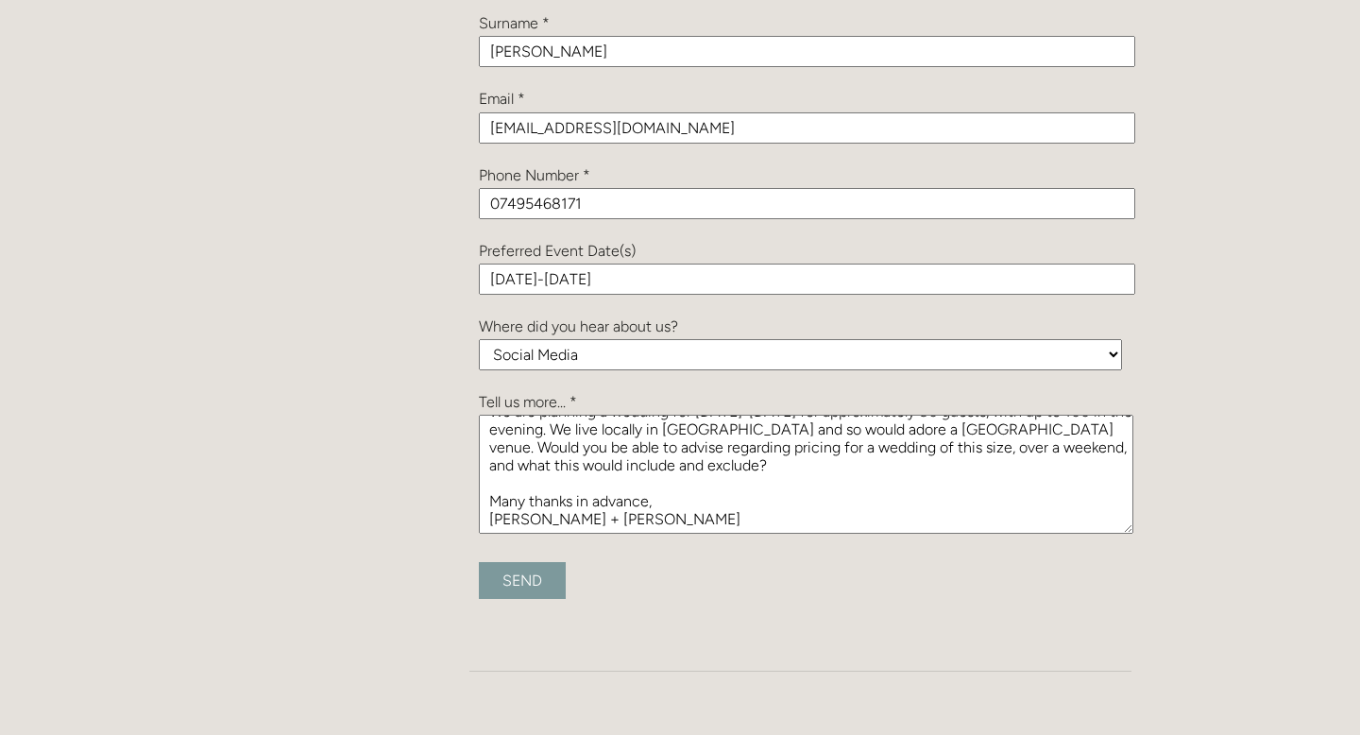
type textarea "Hi, We are planning a wedding for [DATE]-[DATE] for approximately 80 guests, wi…"
click at [531, 586] on input "Send" at bounding box center [522, 580] width 87 height 37
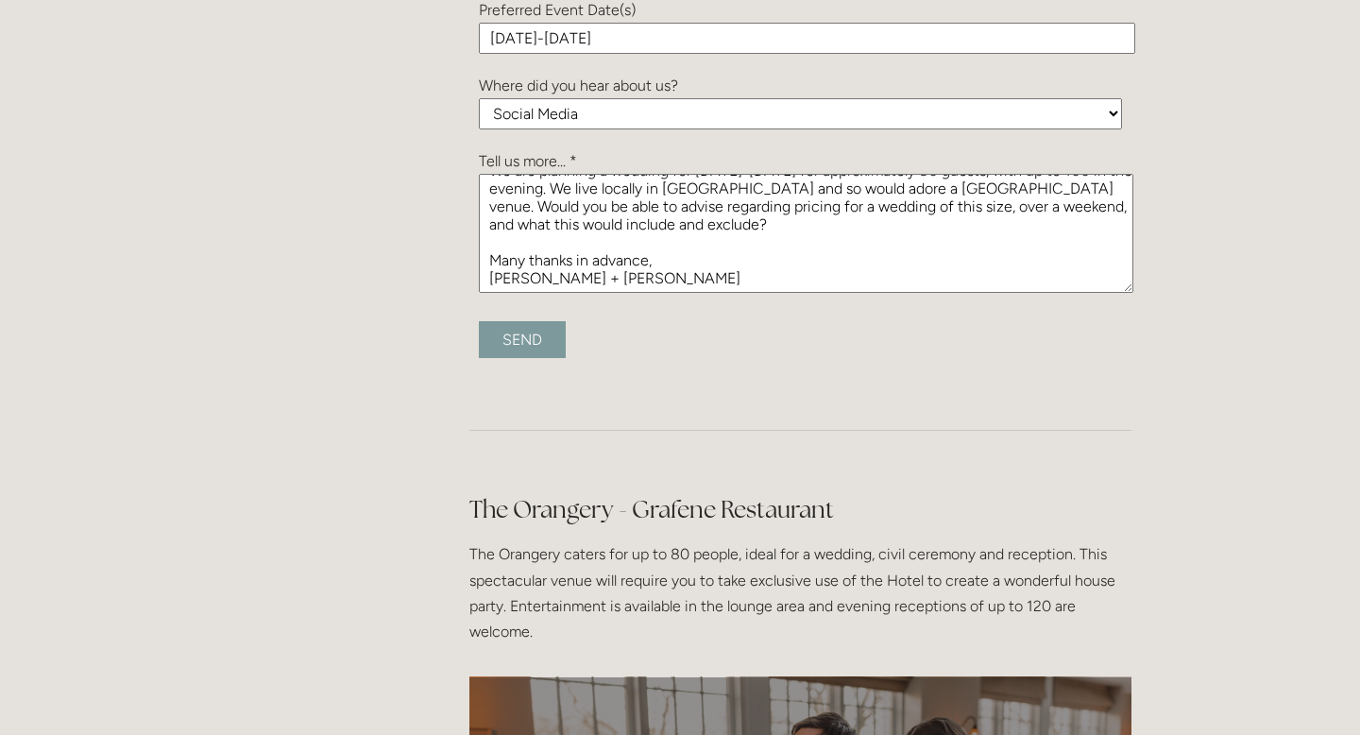
scroll to position [2683, 0]
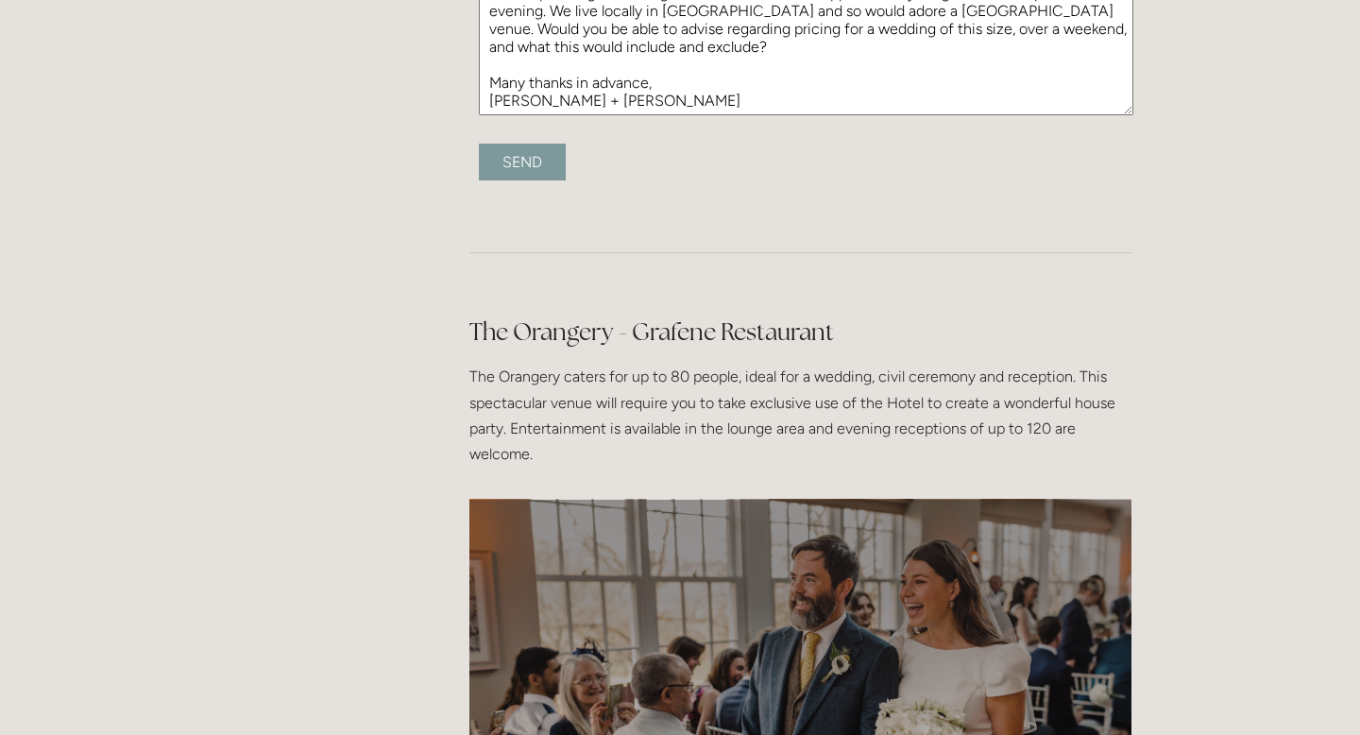
type input "Submitting..."
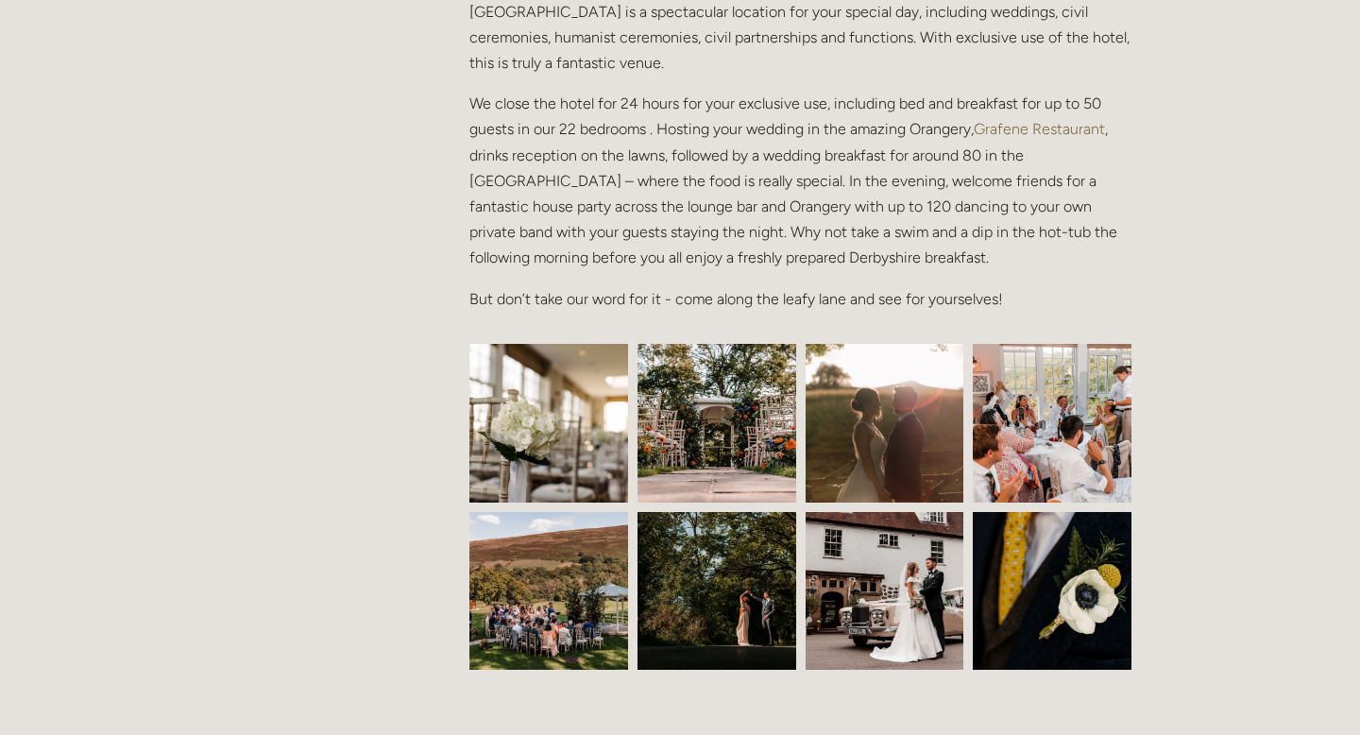
scroll to position [0, 0]
